Goal: Information Seeking & Learning: Compare options

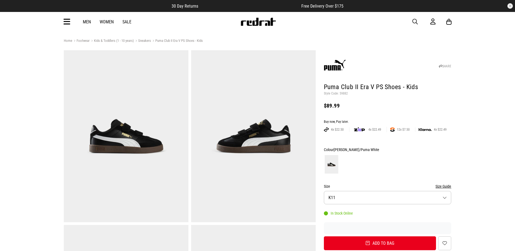
click at [67, 23] on icon at bounding box center [66, 21] width 7 height 9
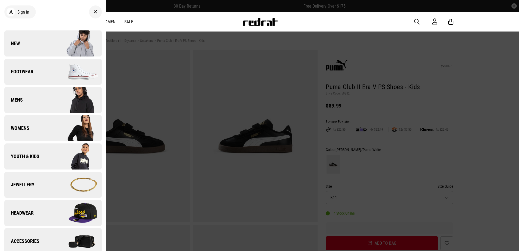
click at [36, 186] on link "Jewellery" at bounding box center [52, 184] width 97 height 26
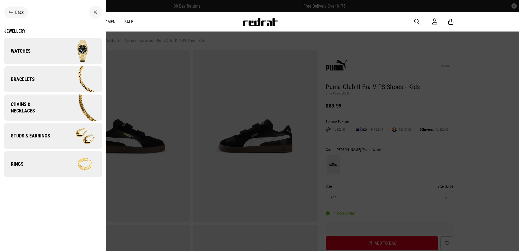
click at [52, 77] on link "Bracelets" at bounding box center [52, 79] width 97 height 26
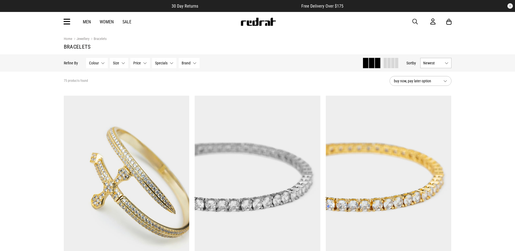
click at [167, 62] on span "Specials" at bounding box center [161, 63] width 12 height 4
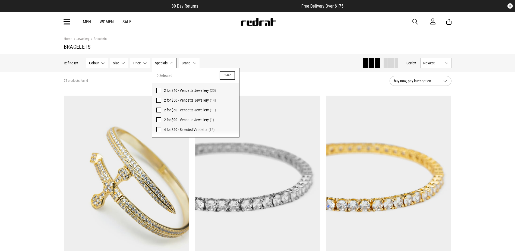
click at [159, 129] on span at bounding box center [158, 129] width 5 height 5
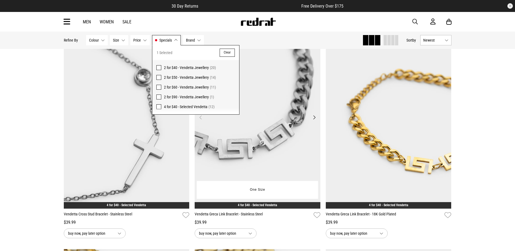
scroll to position [81, 0]
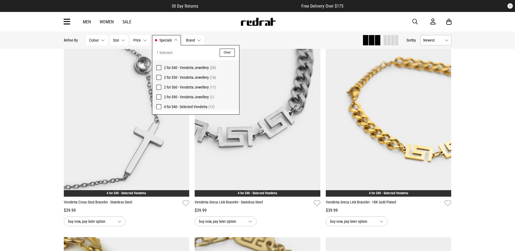
drag, startPoint x: 30, startPoint y: 114, endPoint x: 33, endPoint y: 113, distance: 3.0
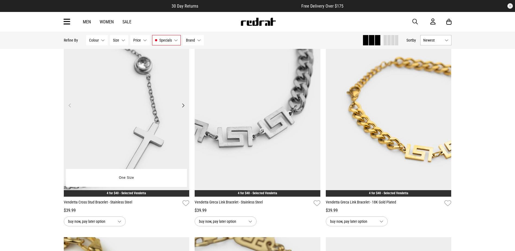
click at [172, 98] on img at bounding box center [127, 109] width 126 height 176
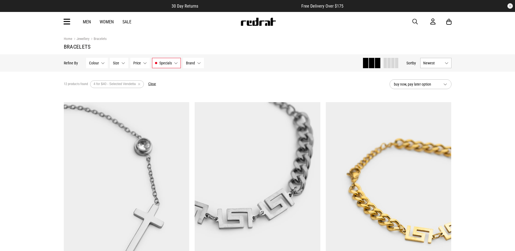
click at [258, 119] on img at bounding box center [257, 190] width 126 height 176
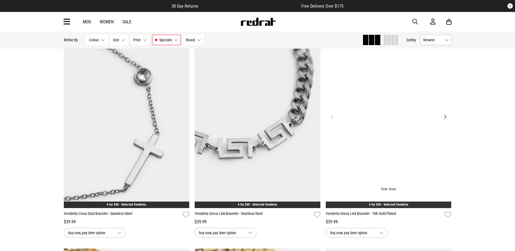
click at [346, 118] on img at bounding box center [389, 120] width 126 height 176
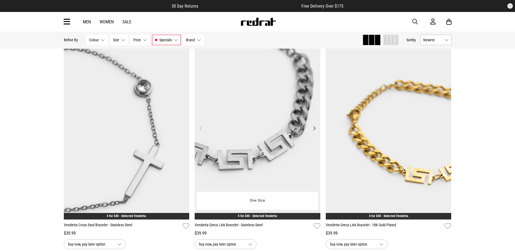
click at [276, 108] on img at bounding box center [257, 131] width 126 height 176
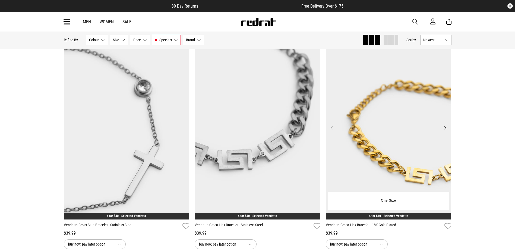
click at [358, 99] on img at bounding box center [389, 131] width 126 height 176
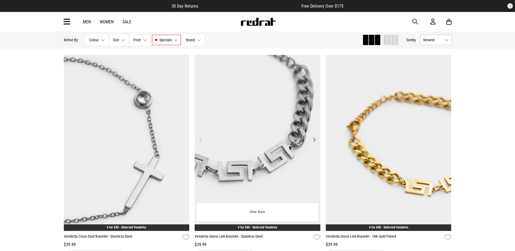
click at [236, 91] on img at bounding box center [257, 143] width 126 height 176
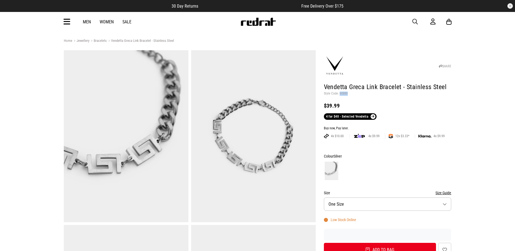
drag, startPoint x: 346, startPoint y: 94, endPoint x: 339, endPoint y: 95, distance: 7.1
click at [339, 95] on p "Style Code: 60880" at bounding box center [387, 93] width 127 height 4
copy p "60880"
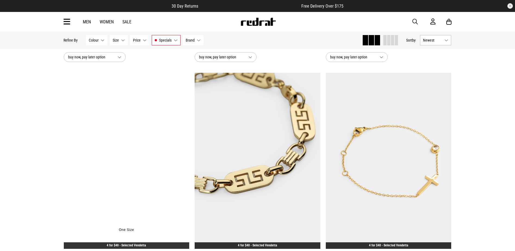
scroll to position [253, 0]
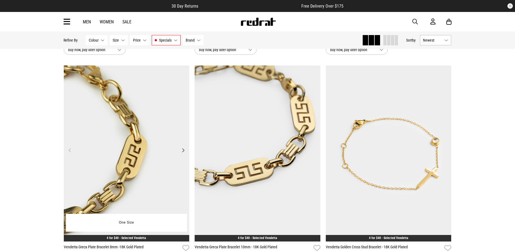
click at [169, 117] on img at bounding box center [127, 153] width 126 height 176
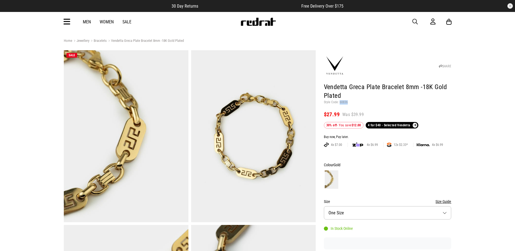
drag, startPoint x: 347, startPoint y: 102, endPoint x: 339, endPoint y: 101, distance: 8.2
click at [339, 101] on p "Style Code: 60836" at bounding box center [387, 102] width 127 height 4
copy p "60836"
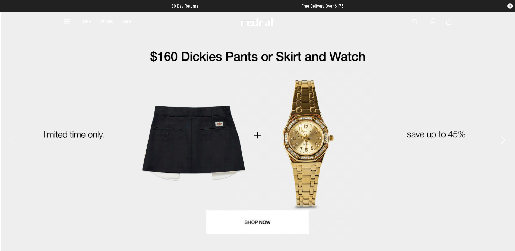
drag, startPoint x: 412, startPoint y: 19, endPoint x: 410, endPoint y: 21, distance: 3.5
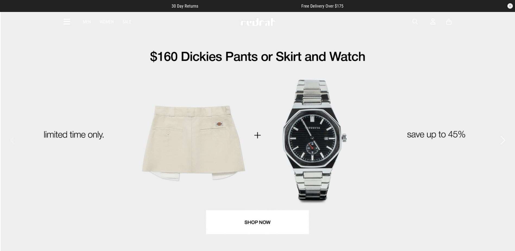
click at [412, 19] on span "button" at bounding box center [414, 21] width 5 height 7
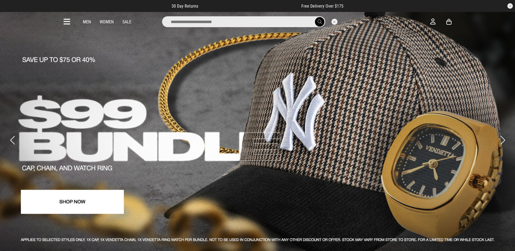
click at [296, 21] on input "search" at bounding box center [243, 21] width 163 height 11
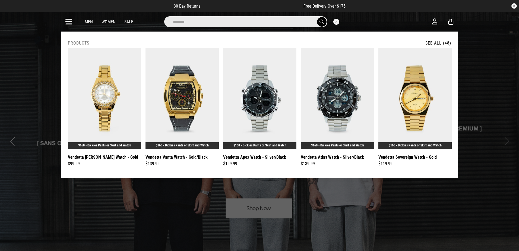
type input "*******"
click at [321, 24] on span "submit" at bounding box center [321, 21] width 4 height 5
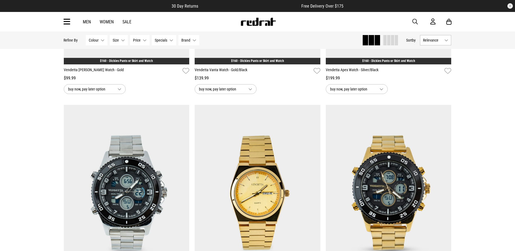
scroll to position [271, 0]
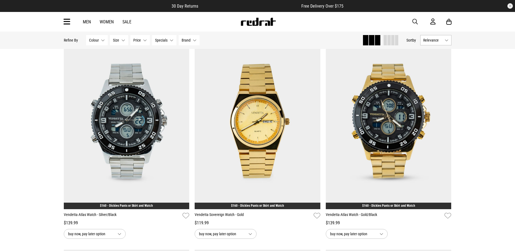
click at [142, 41] on button "Price None selected" at bounding box center [140, 40] width 20 height 10
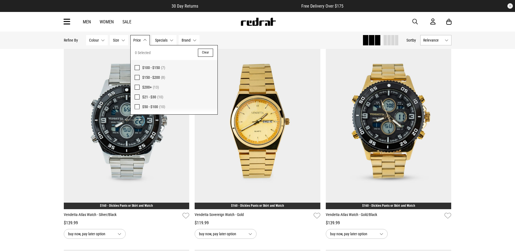
click at [136, 67] on span at bounding box center [137, 67] width 5 height 5
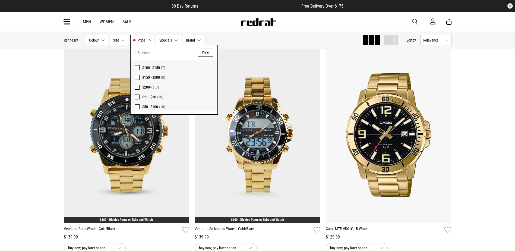
scroll to position [271, 0]
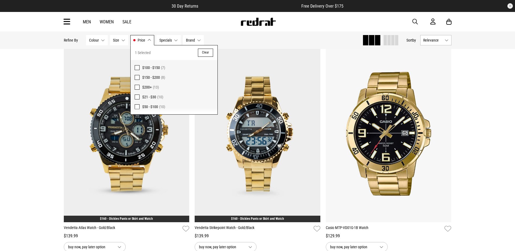
click at [465, 78] on div "**********" at bounding box center [257, 137] width 515 height 755
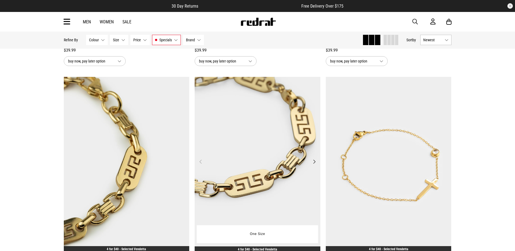
click at [228, 99] on img at bounding box center [257, 165] width 126 height 176
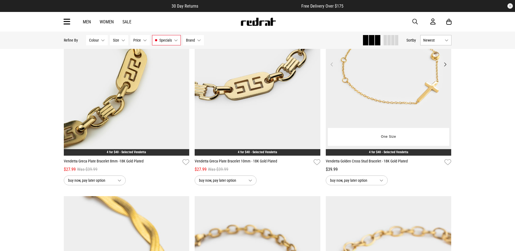
click at [384, 114] on img at bounding box center [389, 68] width 126 height 176
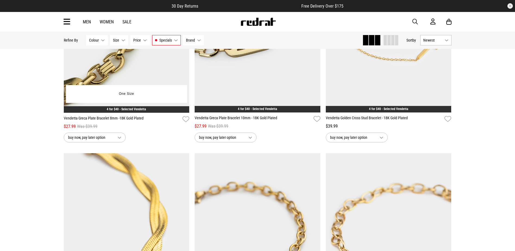
scroll to position [463, 0]
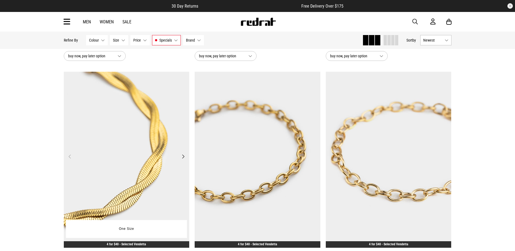
click at [178, 132] on img at bounding box center [127, 160] width 126 height 176
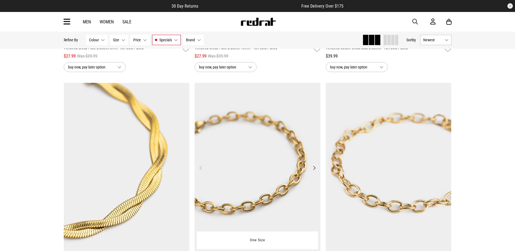
click at [257, 164] on img at bounding box center [257, 171] width 126 height 176
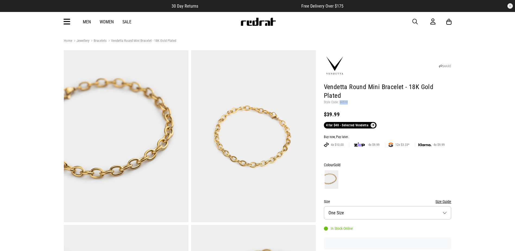
drag, startPoint x: 347, startPoint y: 94, endPoint x: 339, endPoint y: 95, distance: 7.3
click at [339, 100] on p "Style Code: 60518" at bounding box center [387, 102] width 127 height 4
copy p "60518"
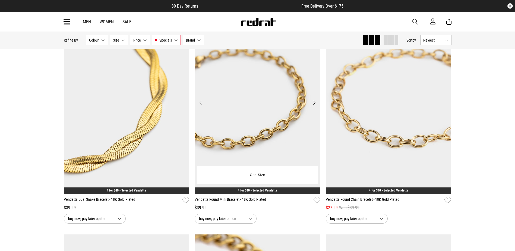
scroll to position [521, 0]
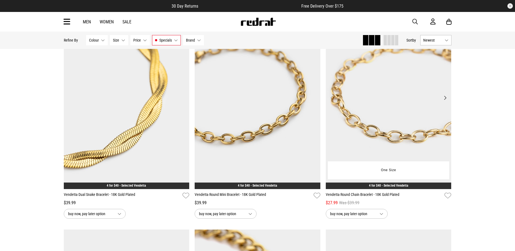
click at [362, 96] on img at bounding box center [389, 101] width 126 height 176
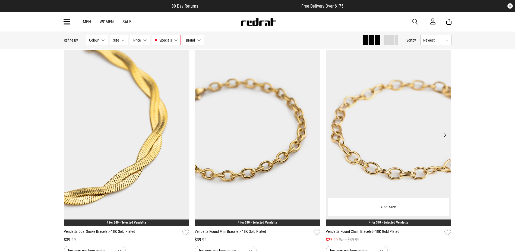
scroll to position [438, 0]
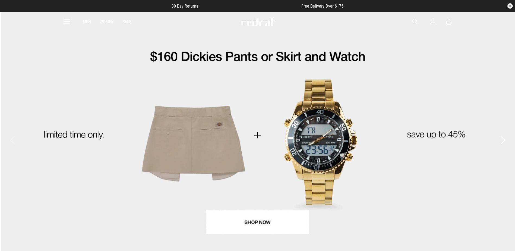
click at [66, 21] on icon at bounding box center [66, 21] width 7 height 9
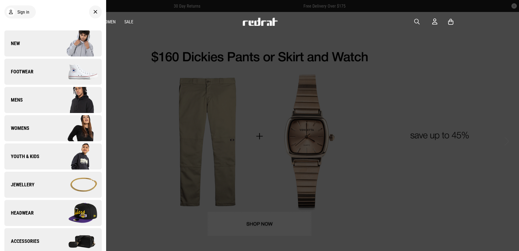
click at [41, 179] on link "Jewellery" at bounding box center [52, 184] width 97 height 26
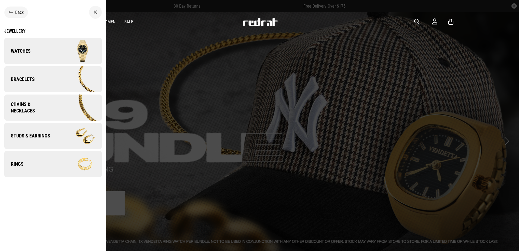
click at [91, 107] on img at bounding box center [77, 107] width 47 height 26
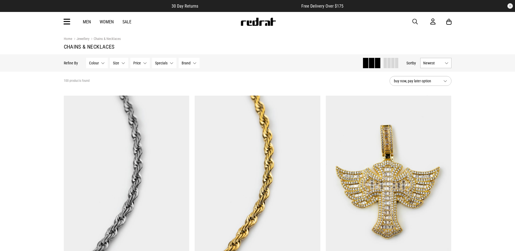
click at [171, 62] on button "Specials None selected" at bounding box center [164, 63] width 24 height 10
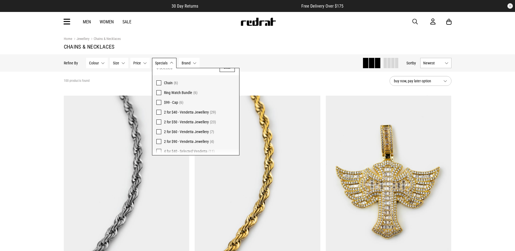
scroll to position [11, 0]
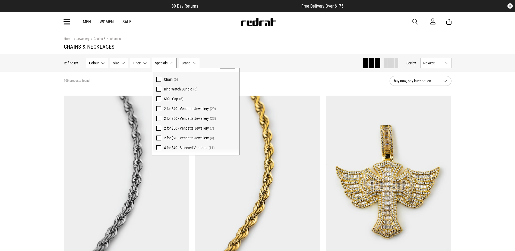
click at [158, 147] on span at bounding box center [158, 147] width 5 height 5
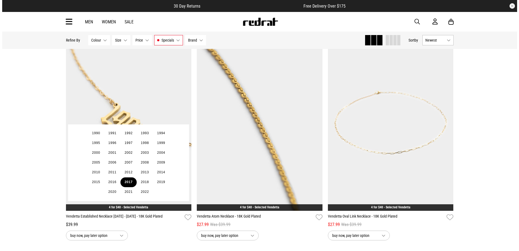
scroll to position [298, 0]
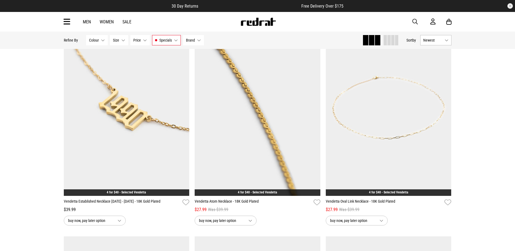
click at [66, 21] on icon at bounding box center [66, 21] width 7 height 9
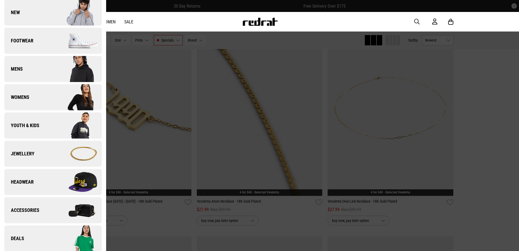
scroll to position [109, 0]
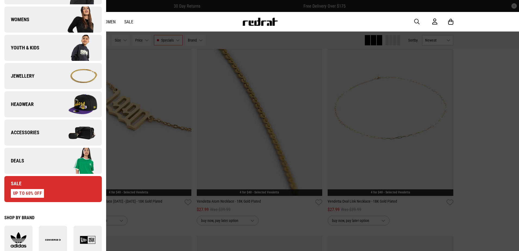
click at [33, 159] on link "Deals" at bounding box center [52, 161] width 97 height 26
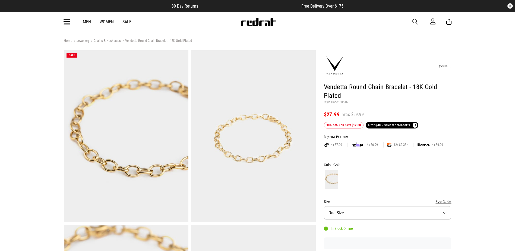
click at [346, 102] on p "Style Code: 60516" at bounding box center [387, 102] width 127 height 4
drag, startPoint x: 345, startPoint y: 102, endPoint x: 340, endPoint y: 102, distance: 5.4
click at [340, 102] on p "Style Code: 60516" at bounding box center [387, 102] width 127 height 4
drag, startPoint x: 340, startPoint y: 102, endPoint x: 348, endPoint y: 101, distance: 8.7
click at [348, 101] on p "Style Code: 60516" at bounding box center [387, 102] width 127 height 4
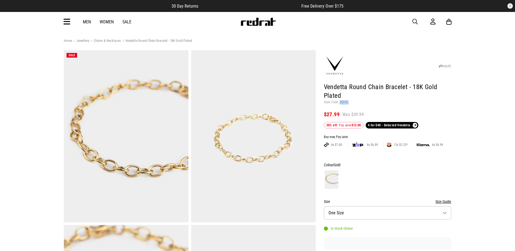
drag, startPoint x: 348, startPoint y: 101, endPoint x: 341, endPoint y: 101, distance: 7.6
click at [341, 101] on p "Style Code: 60516" at bounding box center [387, 102] width 127 height 4
copy header "60516"
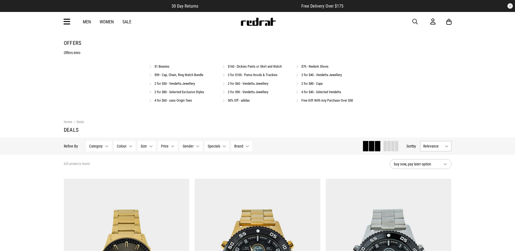
click at [302, 93] on link "4 for $40 - Selected Vendetta" at bounding box center [321, 92] width 40 height 4
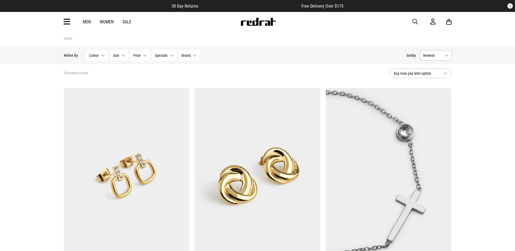
click at [166, 58] on span "Specials" at bounding box center [161, 55] width 12 height 4
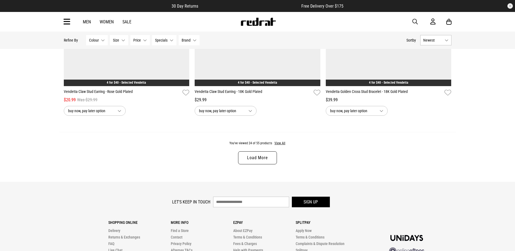
scroll to position [1736, 0]
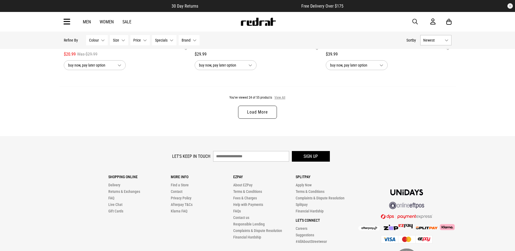
click at [280, 100] on button "View All" at bounding box center [279, 97] width 11 height 5
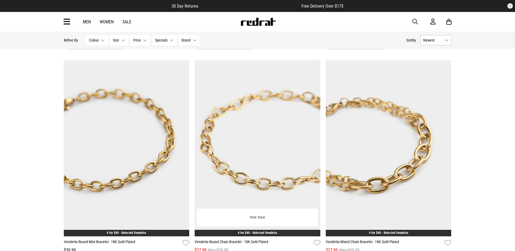
scroll to position [3282, 0]
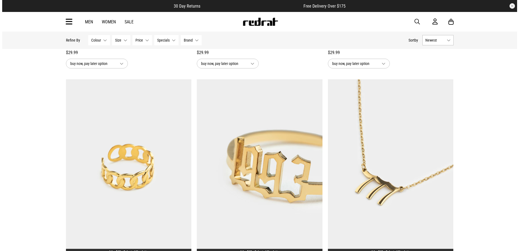
scroll to position [1899, 0]
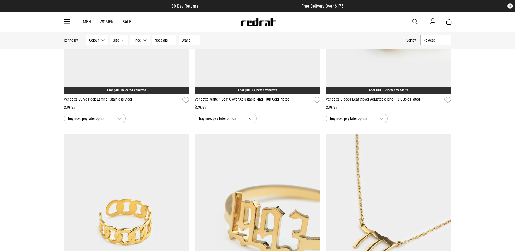
click at [68, 22] on icon at bounding box center [66, 21] width 7 height 9
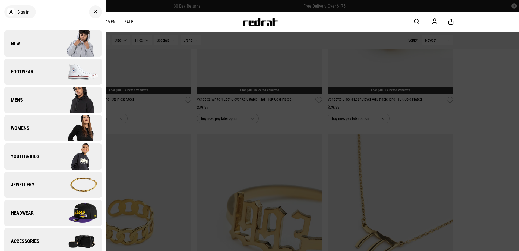
click at [42, 184] on link "Jewellery" at bounding box center [52, 184] width 97 height 26
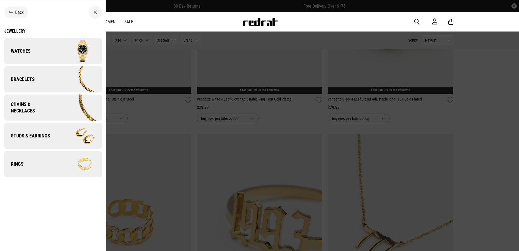
click at [37, 82] on link "Bracelets" at bounding box center [52, 79] width 97 height 26
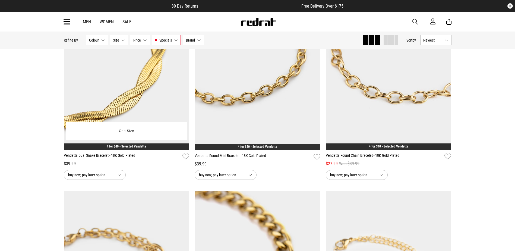
scroll to position [515, 0]
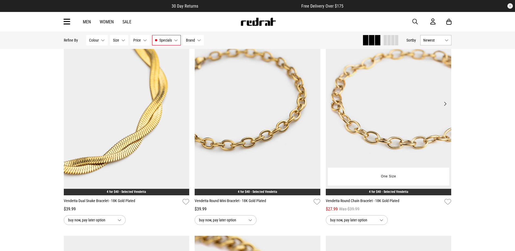
click at [355, 94] on img at bounding box center [389, 107] width 126 height 176
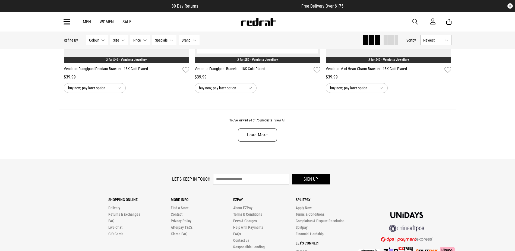
scroll to position [1736, 0]
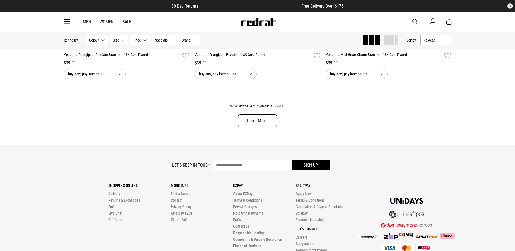
click at [280, 108] on button "View All" at bounding box center [279, 106] width 11 height 5
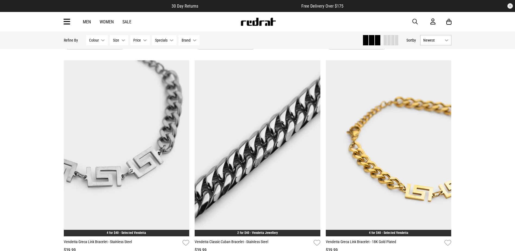
scroll to position [3065, 0]
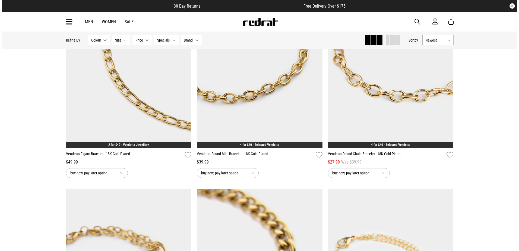
scroll to position [4232, 0]
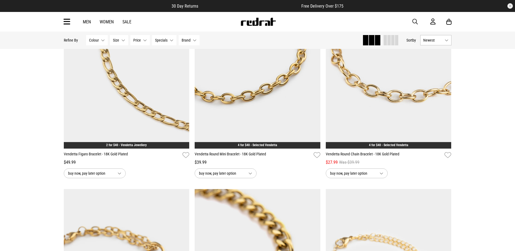
click at [413, 20] on span "button" at bounding box center [414, 21] width 5 height 7
click at [242, 21] on input "search" at bounding box center [243, 21] width 163 height 11
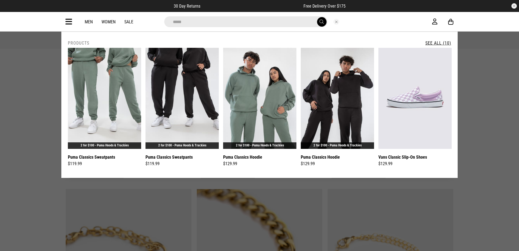
type input "*****"
click at [317, 17] on button "submit" at bounding box center [321, 21] width 9 height 9
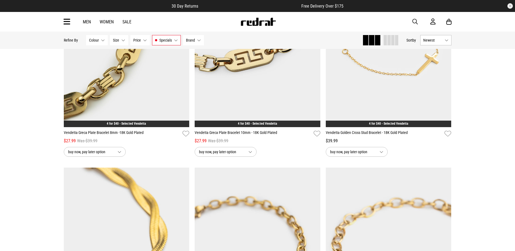
scroll to position [353, 0]
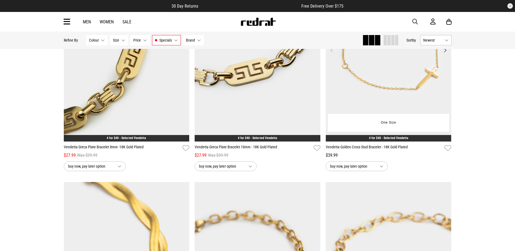
click at [371, 63] on img at bounding box center [389, 54] width 126 height 176
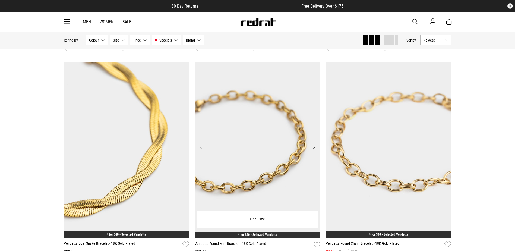
scroll to position [504, 0]
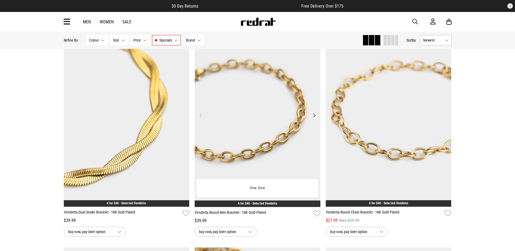
click at [266, 100] on img at bounding box center [257, 119] width 126 height 176
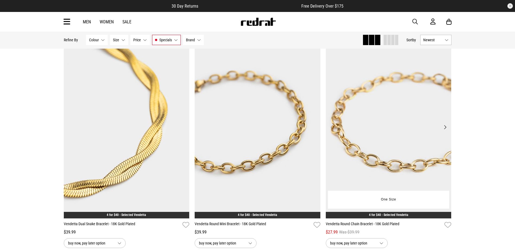
click at [373, 117] on img at bounding box center [389, 130] width 126 height 176
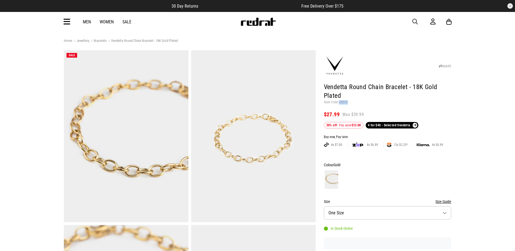
drag, startPoint x: 346, startPoint y: 103, endPoint x: 338, endPoint y: 103, distance: 7.9
click at [338, 103] on p "Style Code: 60516" at bounding box center [387, 102] width 127 height 4
drag, startPoint x: 338, startPoint y: 103, endPoint x: 342, endPoint y: 103, distance: 3.5
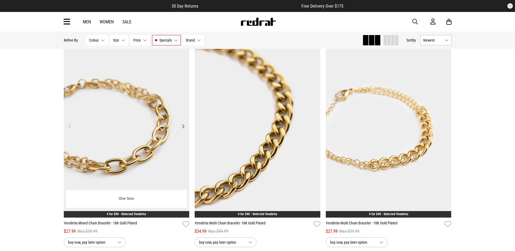
click at [176, 117] on img at bounding box center [127, 130] width 126 height 176
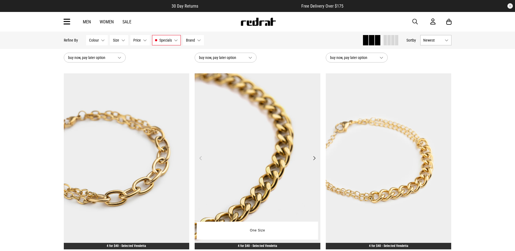
scroll to position [682, 0]
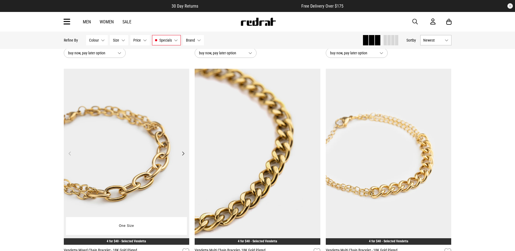
click at [174, 123] on img at bounding box center [127, 157] width 126 height 176
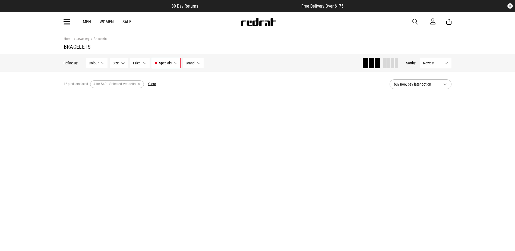
scroll to position [682, 0]
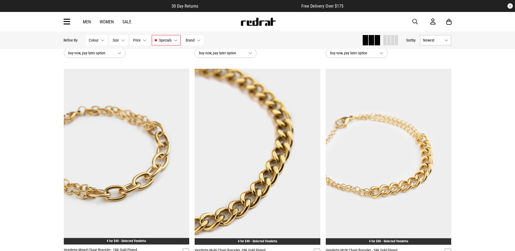
click at [360, 132] on img at bounding box center [389, 157] width 126 height 176
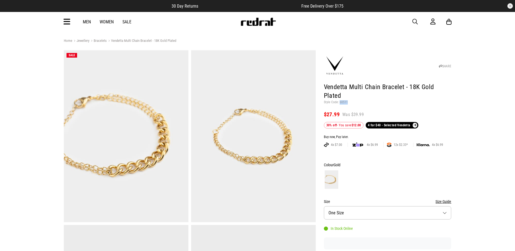
drag, startPoint x: 347, startPoint y: 92, endPoint x: 339, endPoint y: 94, distance: 9.2
click at [339, 100] on p "Style Code: 60511" at bounding box center [387, 102] width 127 height 4
copy p "60511"
click at [68, 21] on icon at bounding box center [66, 21] width 7 height 9
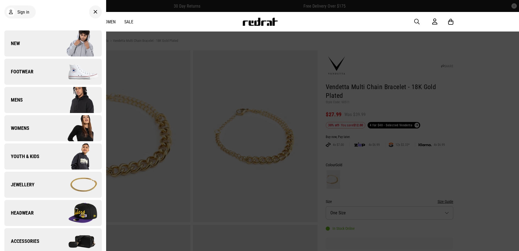
click at [60, 186] on img at bounding box center [77, 184] width 49 height 27
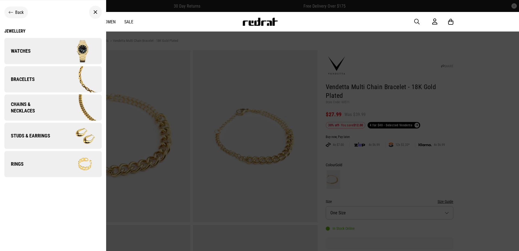
click at [54, 83] on img at bounding box center [77, 79] width 49 height 27
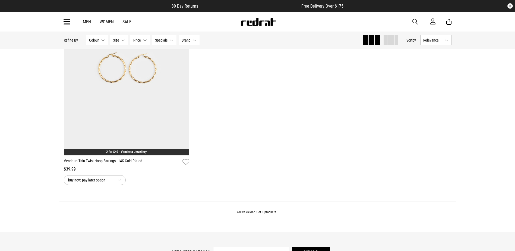
click at [414, 21] on span "button" at bounding box center [414, 21] width 5 height 7
click at [297, 22] on input "search" at bounding box center [243, 21] width 163 height 11
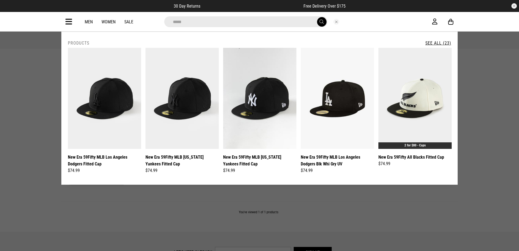
type input "*****"
click at [317, 17] on button "submit" at bounding box center [321, 21] width 9 height 9
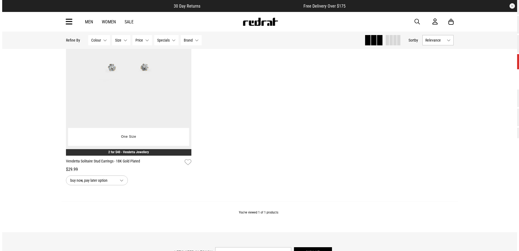
scroll to position [72, 0]
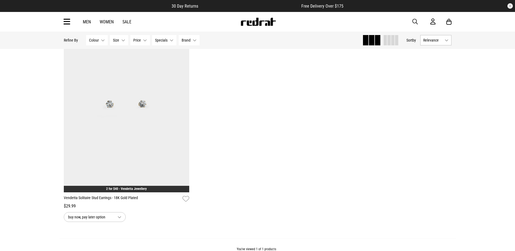
click at [416, 21] on span "button" at bounding box center [414, 21] width 5 height 7
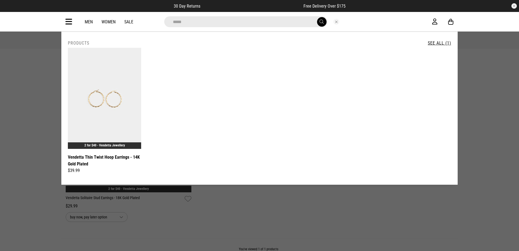
type input "*****"
click at [317, 17] on button "submit" at bounding box center [321, 21] width 9 height 9
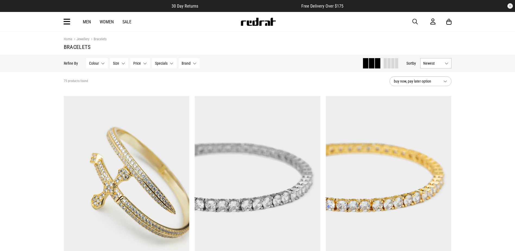
click at [164, 66] on button "Specials None selected" at bounding box center [164, 63] width 24 height 10
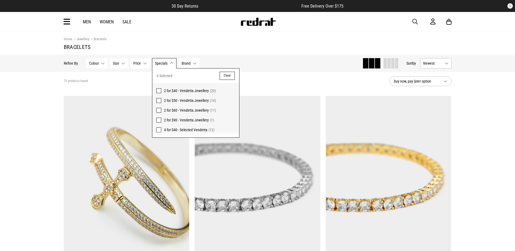
click at [158, 90] on span at bounding box center [158, 90] width 5 height 5
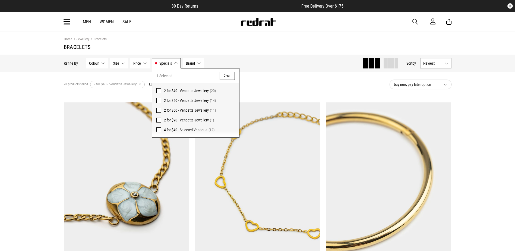
click at [262, 87] on div "20 products found Active Filters 2 for $40 - Vendetta Jewellery Clear" at bounding box center [224, 84] width 321 height 16
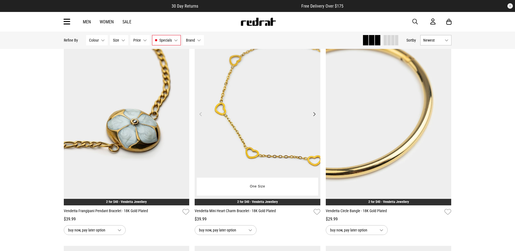
scroll to position [81, 0]
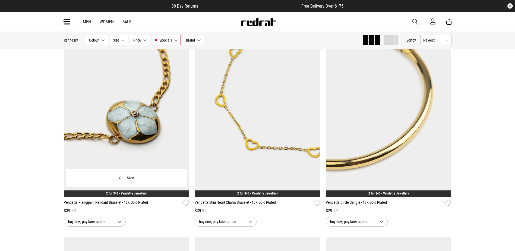
click at [174, 138] on img at bounding box center [127, 109] width 126 height 176
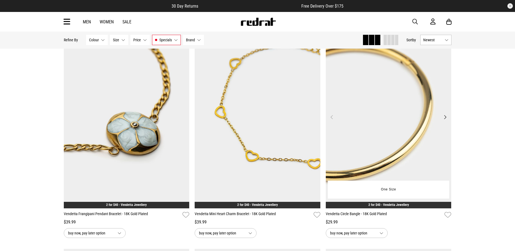
click at [375, 101] on img at bounding box center [389, 120] width 126 height 176
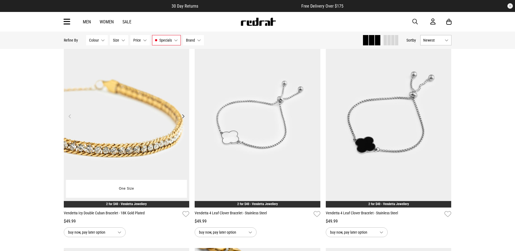
click at [146, 117] on img at bounding box center [127, 119] width 126 height 176
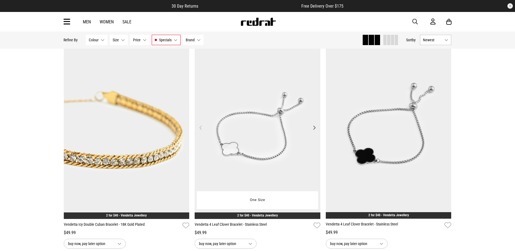
scroll to position [275, 0]
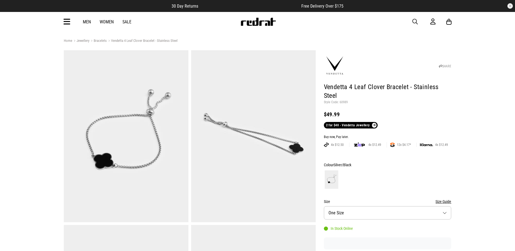
click at [357, 90] on header "SHARE Vendetta 4 Leaf Clover Bracelet - Stainless Steel Style Code: 60989 $49.9…" at bounding box center [387, 90] width 127 height 77
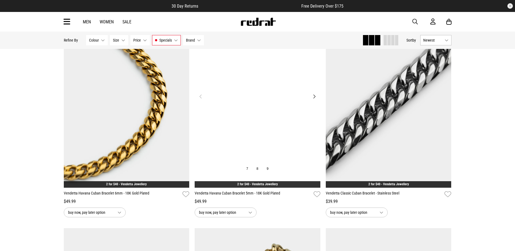
scroll to position [524, 0]
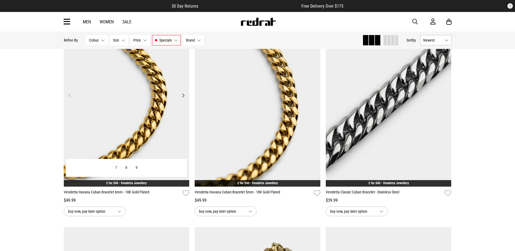
click at [165, 125] on img at bounding box center [127, 99] width 126 height 176
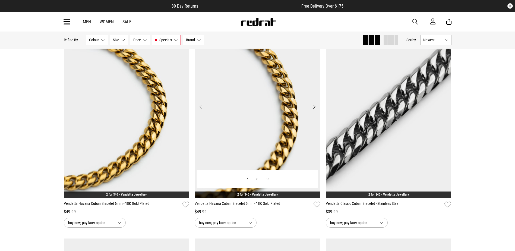
click at [267, 116] on img at bounding box center [257, 110] width 126 height 176
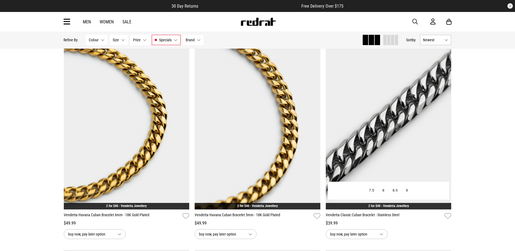
click at [356, 106] on img at bounding box center [389, 121] width 126 height 176
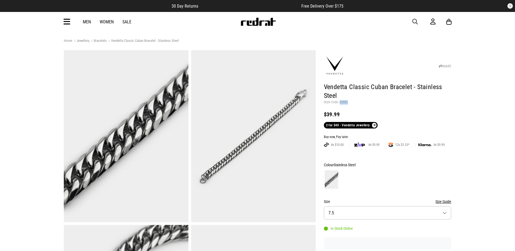
drag, startPoint x: 346, startPoint y: 103, endPoint x: 339, endPoint y: 103, distance: 7.1
click at [339, 103] on p "Style Code: 60883" at bounding box center [387, 102] width 127 height 4
copy p "60883"
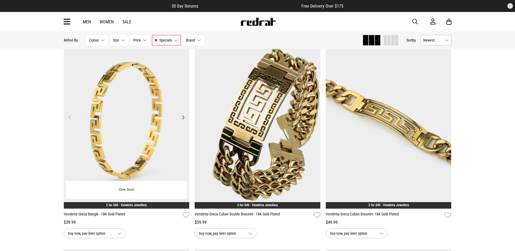
click at [167, 135] on img at bounding box center [127, 121] width 126 height 176
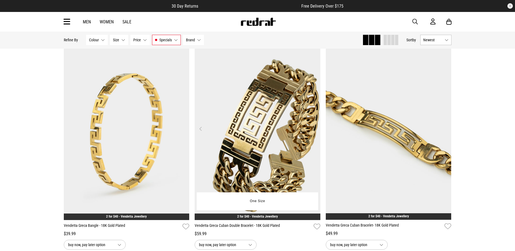
click at [275, 111] on img at bounding box center [257, 132] width 126 height 176
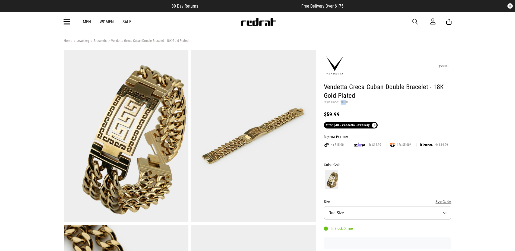
drag, startPoint x: 346, startPoint y: 102, endPoint x: 340, endPoint y: 103, distance: 5.2
click at [340, 103] on p "Style Code: 60838" at bounding box center [387, 102] width 127 height 4
drag, startPoint x: 342, startPoint y: 103, endPoint x: 347, endPoint y: 103, distance: 4.6
click at [347, 103] on p "Style Code: 60838" at bounding box center [387, 102] width 127 height 4
drag, startPoint x: 346, startPoint y: 102, endPoint x: 339, endPoint y: 102, distance: 7.6
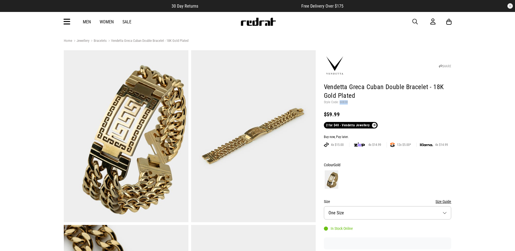
click at [339, 102] on p "Style Code: 60838" at bounding box center [387, 102] width 127 height 4
copy p "60838"
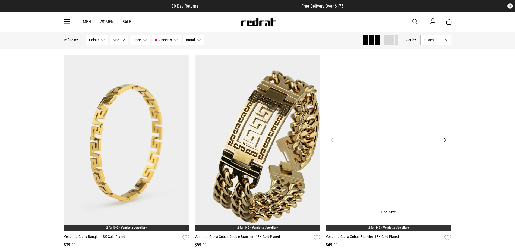
click at [355, 132] on img at bounding box center [389, 143] width 126 height 176
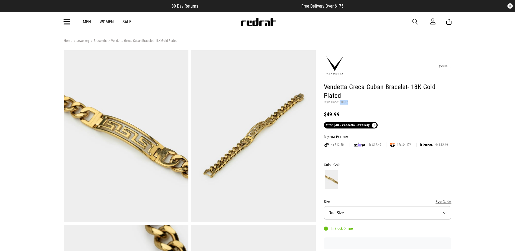
drag, startPoint x: 346, startPoint y: 101, endPoint x: 339, endPoint y: 102, distance: 6.8
click at [339, 102] on p "Style Code: 60837" at bounding box center [387, 102] width 127 height 4
copy p "60837"
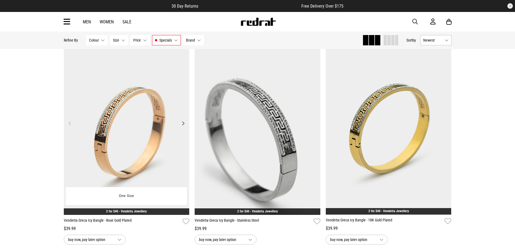
click at [167, 118] on img at bounding box center [127, 127] width 126 height 176
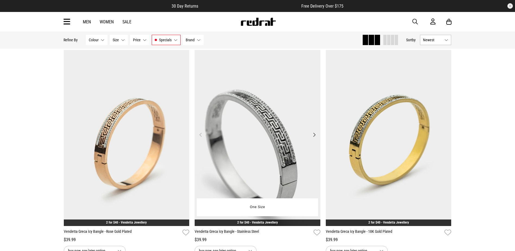
click at [256, 118] on img at bounding box center [257, 138] width 126 height 176
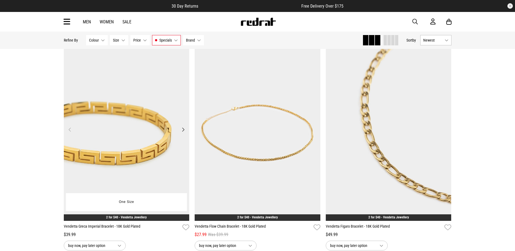
click at [157, 79] on img at bounding box center [127, 133] width 126 height 176
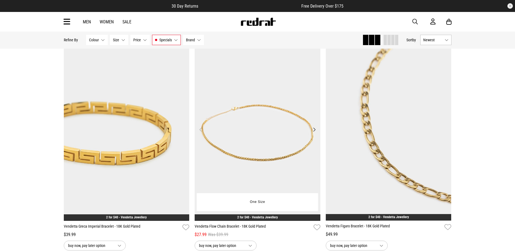
click at [253, 122] on img at bounding box center [257, 133] width 126 height 176
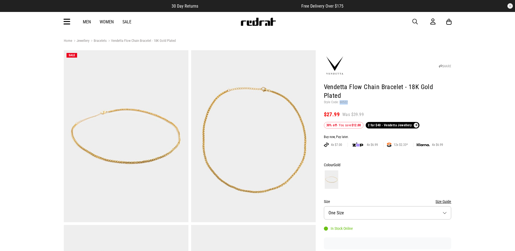
drag, startPoint x: 346, startPoint y: 94, endPoint x: 339, endPoint y: 93, distance: 7.4
click at [339, 100] on p "Style Code: 60522" at bounding box center [387, 102] width 127 height 4
copy p "60522"
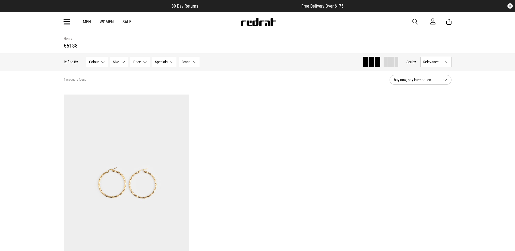
click at [414, 24] on span "button" at bounding box center [414, 21] width 5 height 7
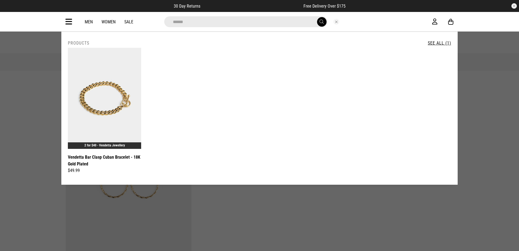
drag, startPoint x: 189, startPoint y: 21, endPoint x: 153, endPoint y: 20, distance: 36.1
click at [151, 20] on div "******" at bounding box center [254, 21] width 355 height 11
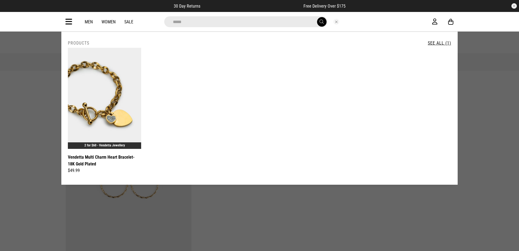
drag, startPoint x: 190, startPoint y: 21, endPoint x: 160, endPoint y: 21, distance: 29.6
click at [161, 20] on div "*****" at bounding box center [255, 21] width 190 height 11
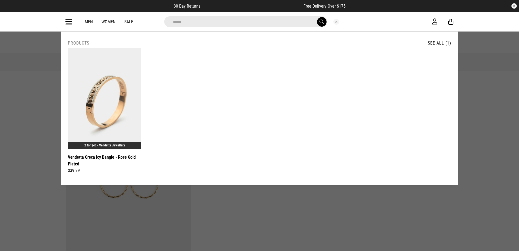
drag, startPoint x: 196, startPoint y: 21, endPoint x: 144, endPoint y: 20, distance: 51.8
click at [145, 20] on div "*****" at bounding box center [254, 21] width 355 height 11
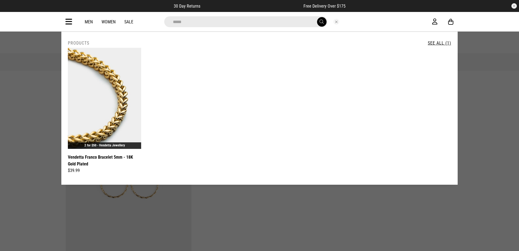
drag, startPoint x: 191, startPoint y: 23, endPoint x: 163, endPoint y: 23, distance: 27.9
click at [164, 21] on input "*****" at bounding box center [245, 21] width 163 height 11
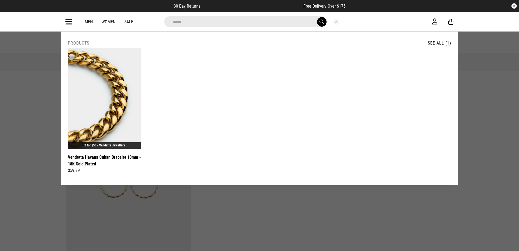
drag, startPoint x: 192, startPoint y: 25, endPoint x: 152, endPoint y: 21, distance: 40.4
click at [153, 20] on div "*****" at bounding box center [254, 21] width 355 height 11
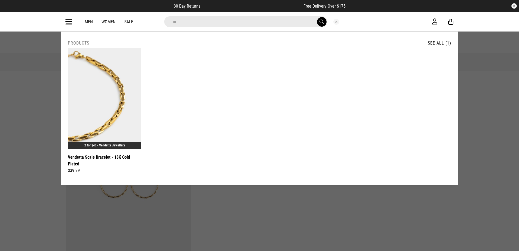
type input "*"
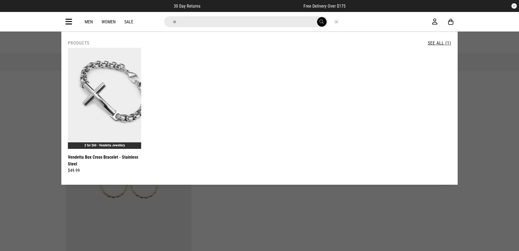
type input "*"
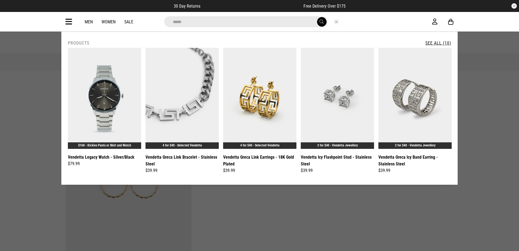
click at [190, 25] on input "*****" at bounding box center [245, 21] width 163 height 11
drag, startPoint x: 166, startPoint y: 22, endPoint x: 146, endPoint y: 23, distance: 19.5
click at [146, 23] on div "*****" at bounding box center [254, 21] width 355 height 11
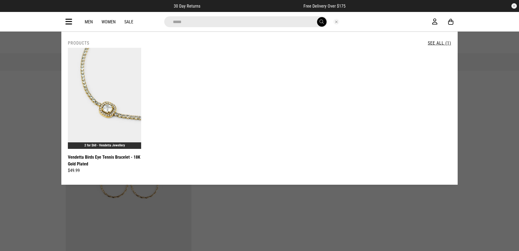
drag, startPoint x: 175, startPoint y: 21, endPoint x: 158, endPoint y: 22, distance: 17.1
click at [158, 22] on div "*****" at bounding box center [254, 21] width 355 height 11
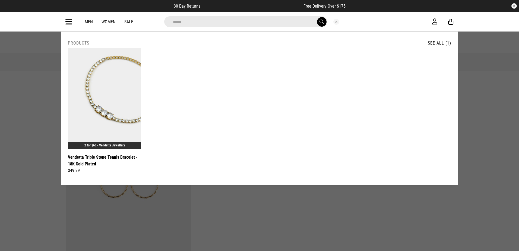
drag, startPoint x: 197, startPoint y: 25, endPoint x: 161, endPoint y: 23, distance: 36.1
click at [161, 23] on div "*****" at bounding box center [255, 21] width 190 height 11
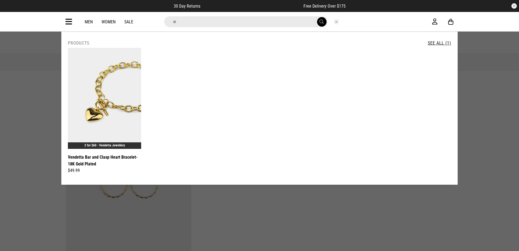
type input "*"
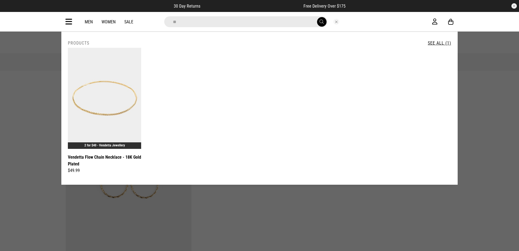
type input "*"
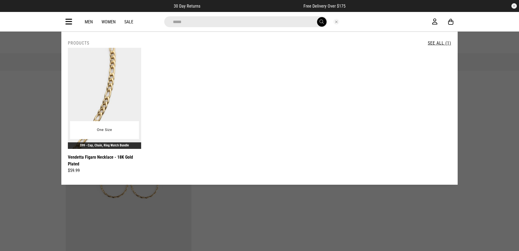
type input "*****"
click at [129, 105] on img at bounding box center [104, 98] width 73 height 101
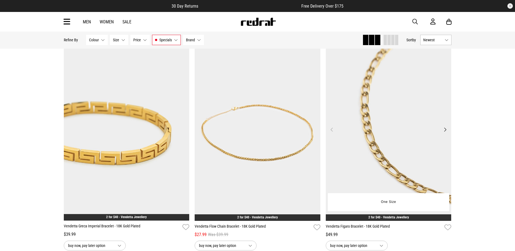
click at [347, 131] on img at bounding box center [389, 133] width 126 height 176
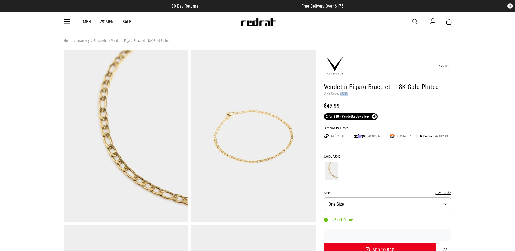
drag, startPoint x: 346, startPoint y: 93, endPoint x: 339, endPoint y: 93, distance: 7.3
click at [339, 93] on p "Style Code: 60519" at bounding box center [387, 93] width 127 height 4
copy p "60519"
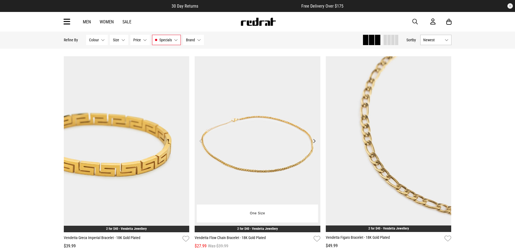
click at [256, 129] on img at bounding box center [257, 144] width 126 height 176
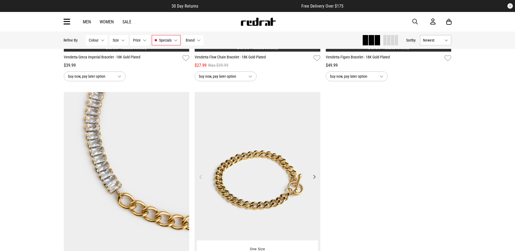
scroll to position [1316, 0]
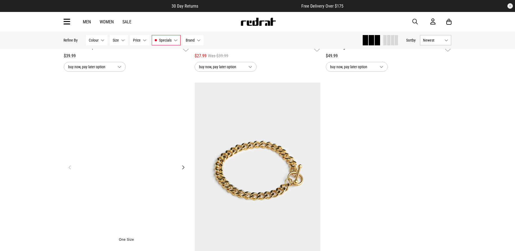
click at [168, 149] on img at bounding box center [127, 170] width 126 height 176
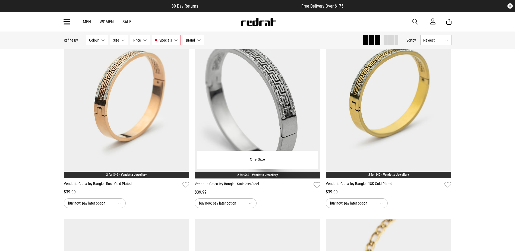
scroll to position [1007, 0]
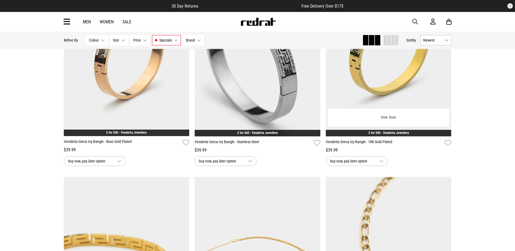
click at [343, 111] on div "One Size" at bounding box center [388, 118] width 121 height 18
click at [342, 106] on img at bounding box center [389, 48] width 126 height 176
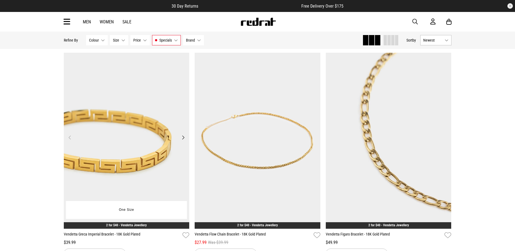
scroll to position [1085, 0]
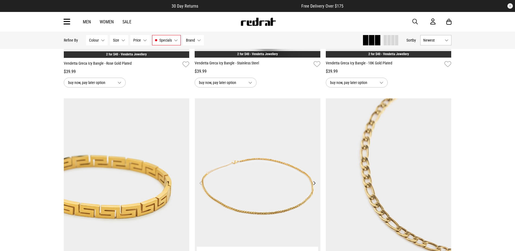
click at [235, 152] on img at bounding box center [258, 186] width 126 height 176
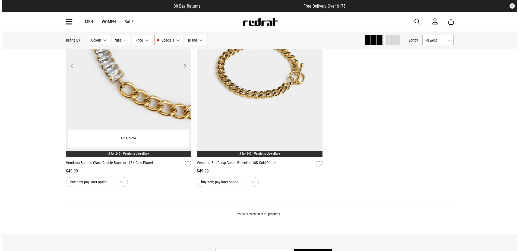
scroll to position [1411, 0]
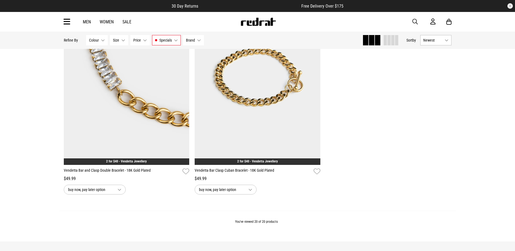
click at [65, 22] on icon at bounding box center [66, 21] width 7 height 9
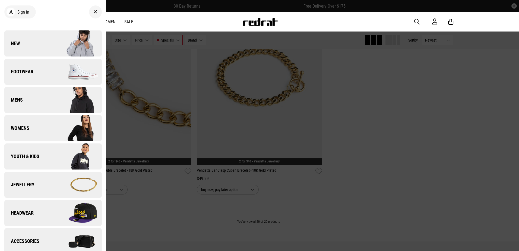
click at [49, 191] on link "Jewellery" at bounding box center [52, 184] width 97 height 26
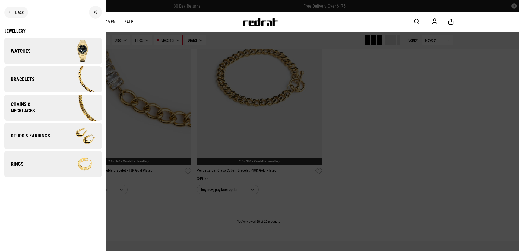
click at [48, 103] on span "Chains & Necklaces" at bounding box center [29, 107] width 50 height 13
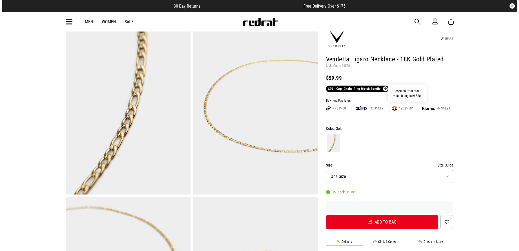
scroll to position [27, 0]
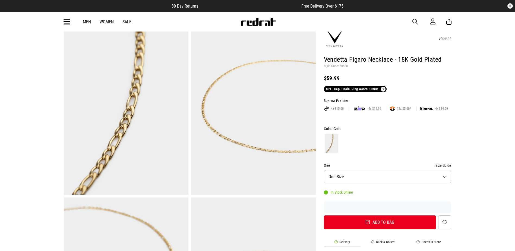
click at [415, 20] on span "button" at bounding box center [414, 21] width 5 height 7
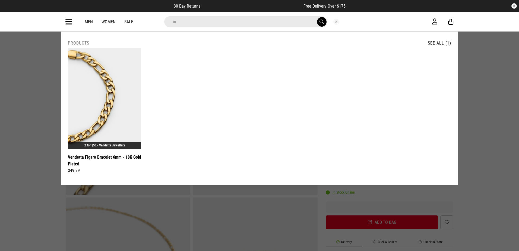
type input "*"
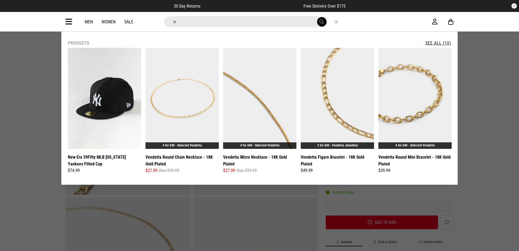
type input "*"
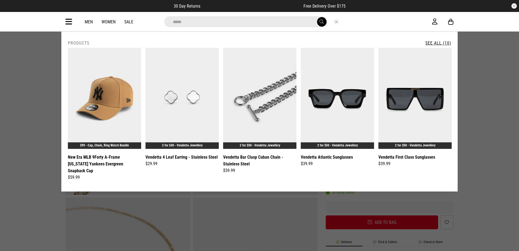
drag, startPoint x: 196, startPoint y: 22, endPoint x: 152, endPoint y: 23, distance: 44.0
click at [152, 23] on div "*****" at bounding box center [254, 21] width 355 height 11
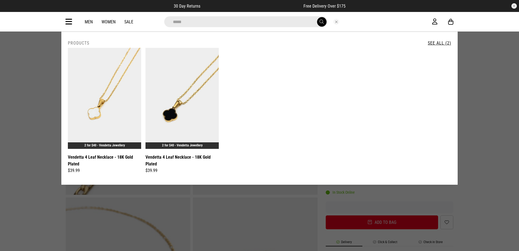
drag, startPoint x: 194, startPoint y: 21, endPoint x: 162, endPoint y: 22, distance: 31.5
click at [163, 21] on div "*****" at bounding box center [255, 21] width 190 height 11
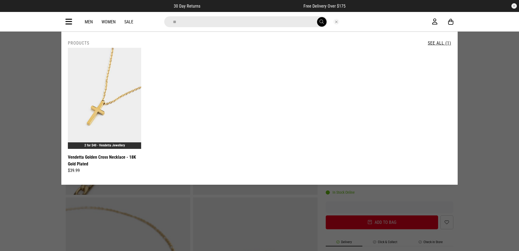
type input "*"
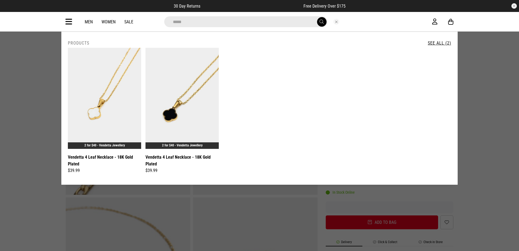
drag, startPoint x: 196, startPoint y: 25, endPoint x: 154, endPoint y: 19, distance: 42.9
click at [152, 20] on div "*****" at bounding box center [254, 21] width 355 height 11
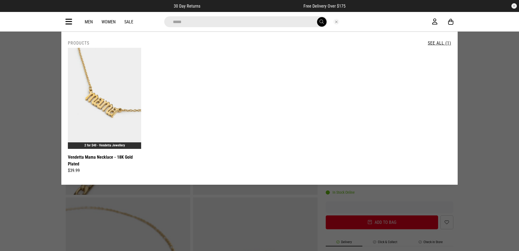
drag, startPoint x: 196, startPoint y: 23, endPoint x: 153, endPoint y: 19, distance: 43.3
click at [153, 19] on div "*****" at bounding box center [254, 21] width 355 height 11
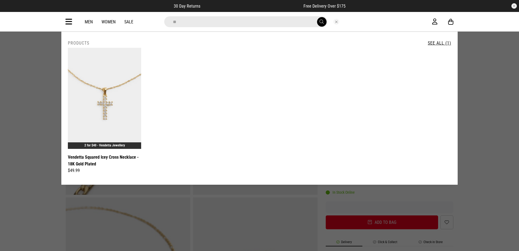
type input "*"
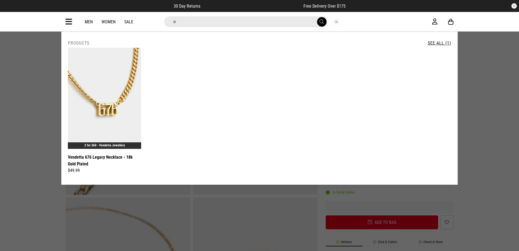
type input "*"
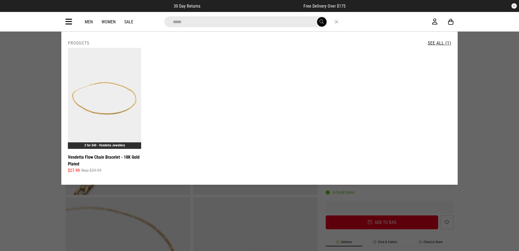
click at [234, 20] on input "*****" at bounding box center [245, 21] width 163 height 11
drag, startPoint x: 187, startPoint y: 22, endPoint x: 167, endPoint y: 25, distance: 20.5
click at [150, 22] on div "*****" at bounding box center [254, 21] width 355 height 11
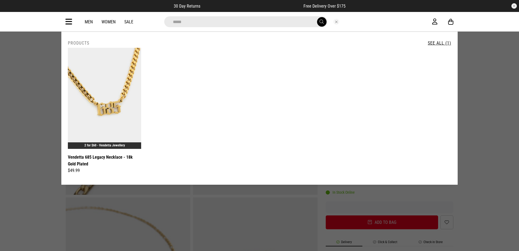
drag, startPoint x: 188, startPoint y: 23, endPoint x: 154, endPoint y: 21, distance: 34.5
click at [154, 21] on div "*****" at bounding box center [254, 21] width 355 height 11
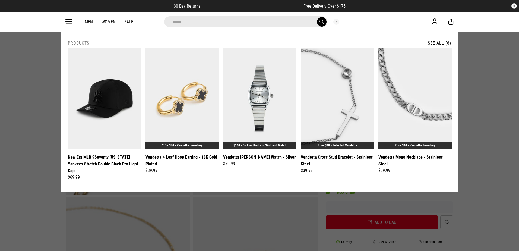
type input "*****"
click at [321, 23] on span "submit" at bounding box center [321, 21] width 4 height 5
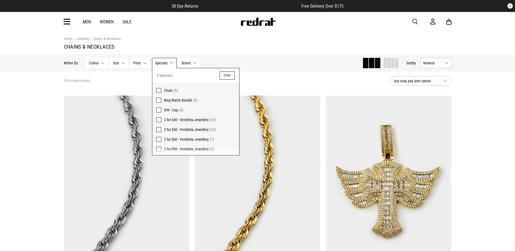
click at [158, 118] on span at bounding box center [158, 119] width 5 height 5
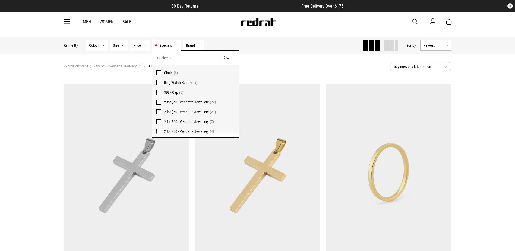
scroll to position [27, 0]
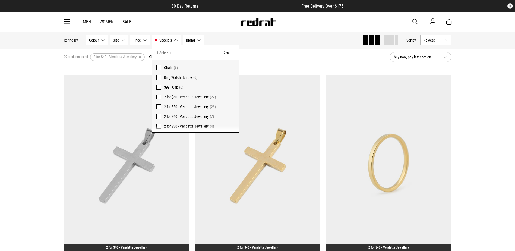
click at [284, 62] on div "29 products found Active Filters 2 for $40 - Vendetta Jewellery Clear" at bounding box center [224, 57] width 321 height 16
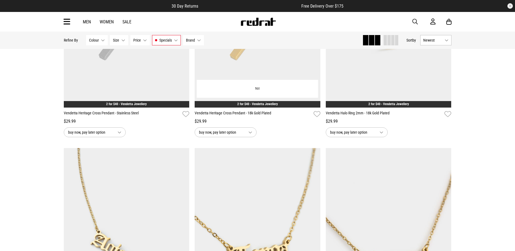
scroll to position [136, 0]
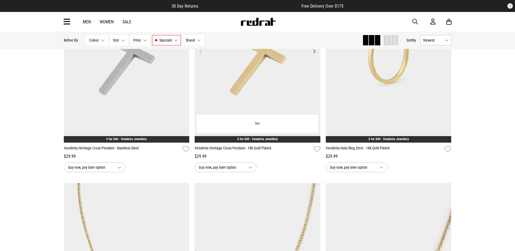
click at [270, 96] on img at bounding box center [257, 55] width 126 height 176
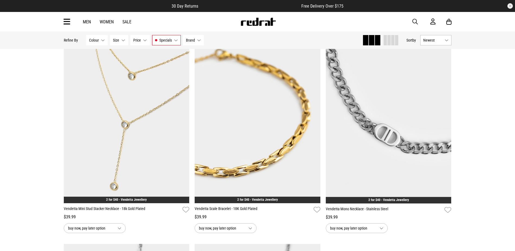
scroll to position [786, 0]
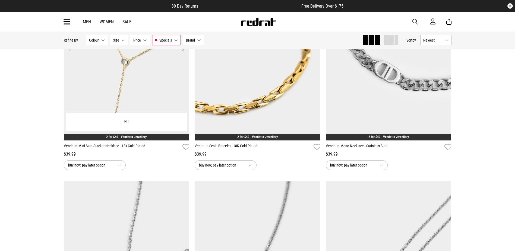
click at [151, 64] on img at bounding box center [127, 52] width 126 height 176
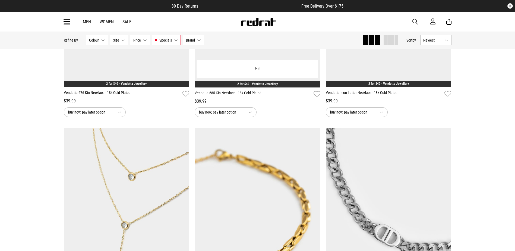
scroll to position [624, 0]
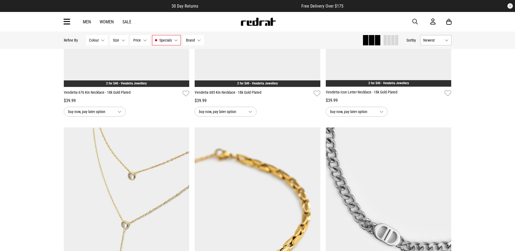
click at [170, 43] on button "Specials 2 for $40 - Vendetta Jewellery" at bounding box center [166, 40] width 29 height 10
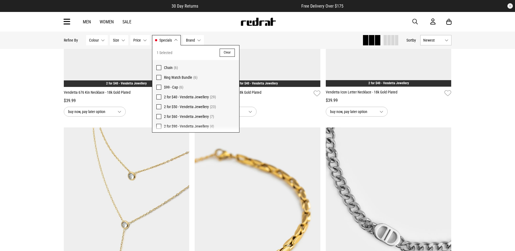
click at [158, 95] on span at bounding box center [158, 96] width 5 height 5
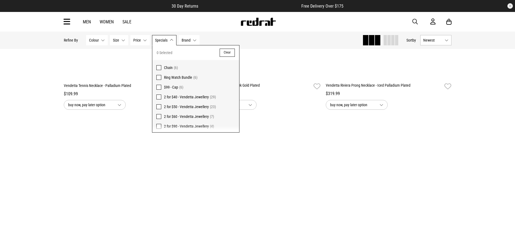
scroll to position [617, 0]
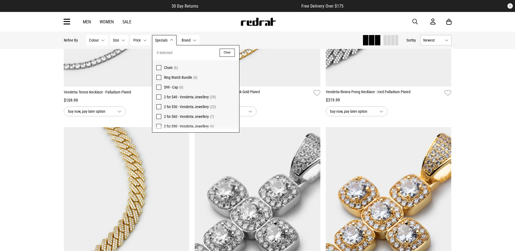
click at [158, 97] on span at bounding box center [158, 96] width 5 height 5
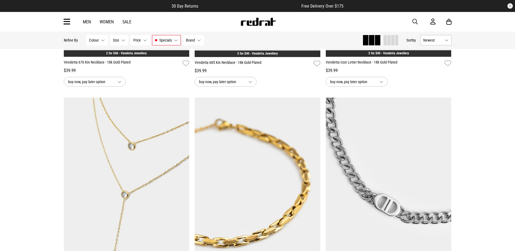
scroll to position [705, 0]
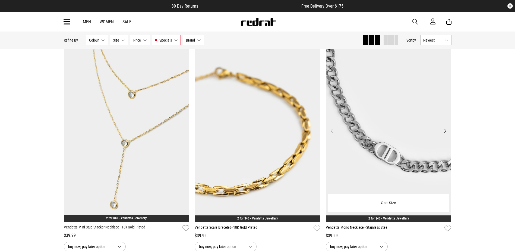
click at [407, 125] on img at bounding box center [389, 134] width 126 height 176
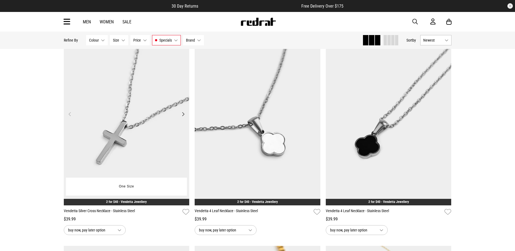
click at [115, 135] on img at bounding box center [127, 117] width 126 height 176
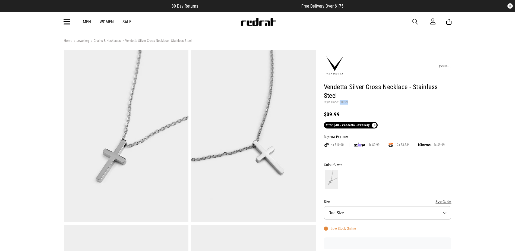
drag, startPoint x: 347, startPoint y: 102, endPoint x: 339, endPoint y: 102, distance: 8.1
click at [339, 102] on p "Style Code: 60999" at bounding box center [387, 102] width 127 height 4
copy p "60999"
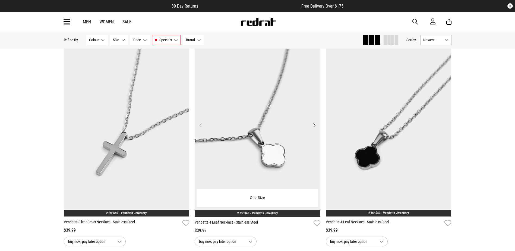
drag, startPoint x: 278, startPoint y: 127, endPoint x: 282, endPoint y: 128, distance: 3.8
click at [279, 127] on img at bounding box center [257, 128] width 126 height 176
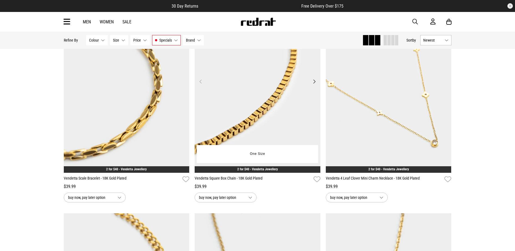
click at [220, 112] on img at bounding box center [257, 85] width 126 height 176
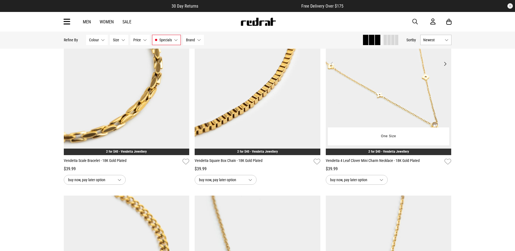
scroll to position [1213, 0]
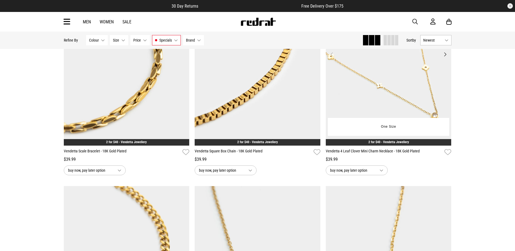
click at [376, 112] on img at bounding box center [389, 58] width 126 height 176
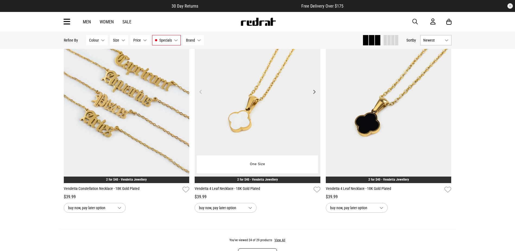
scroll to position [1609, 0]
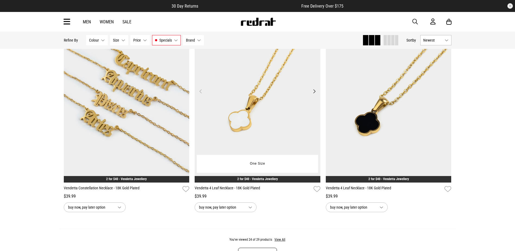
click at [268, 109] on img at bounding box center [257, 95] width 126 height 176
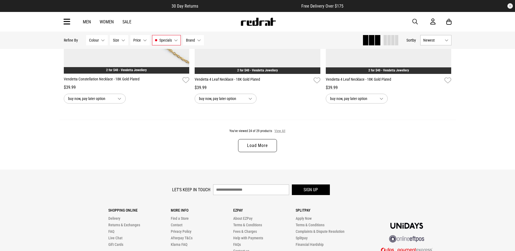
click at [278, 133] on button "View All" at bounding box center [279, 131] width 11 height 5
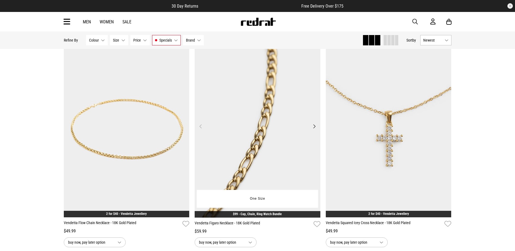
scroll to position [1798, 0]
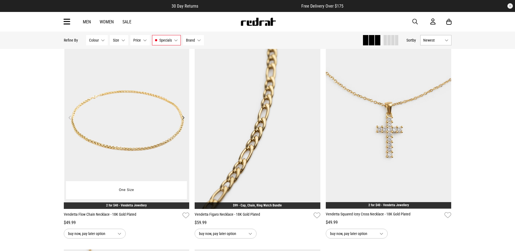
click at [133, 131] on img at bounding box center [127, 121] width 126 height 176
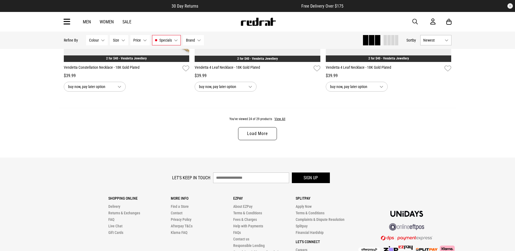
scroll to position [1736, 0]
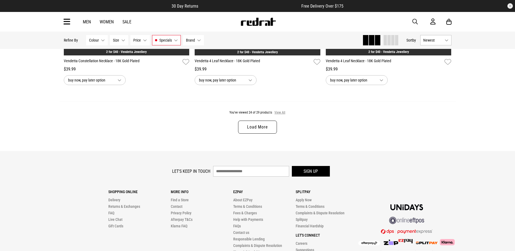
click at [279, 114] on button "View All" at bounding box center [279, 112] width 11 height 5
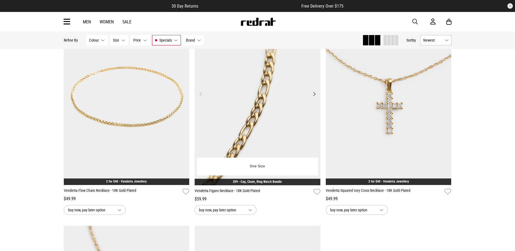
scroll to position [1845, 0]
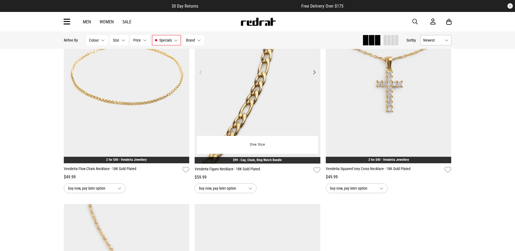
click at [278, 109] on img at bounding box center [257, 75] width 126 height 176
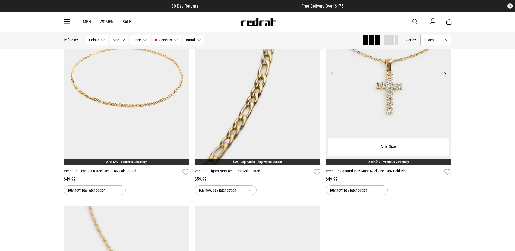
click at [372, 120] on img at bounding box center [389, 77] width 126 height 176
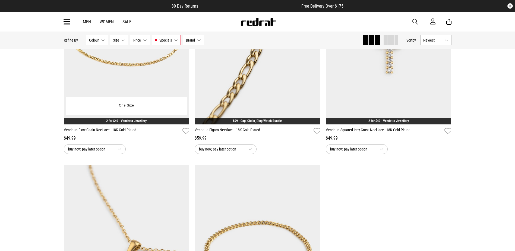
scroll to position [186, 0]
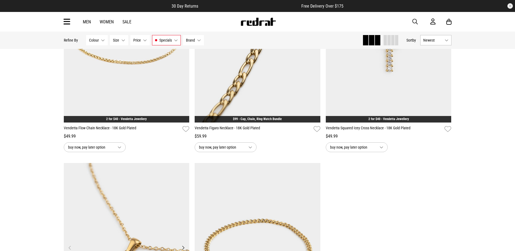
click at [145, 185] on img at bounding box center [127, 251] width 126 height 176
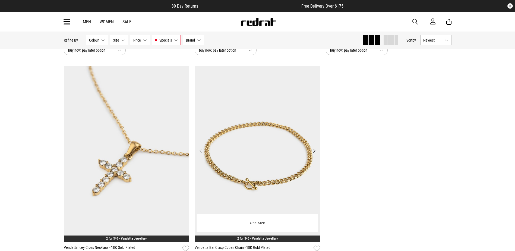
scroll to position [283, 0]
click at [279, 163] on img at bounding box center [257, 154] width 126 height 176
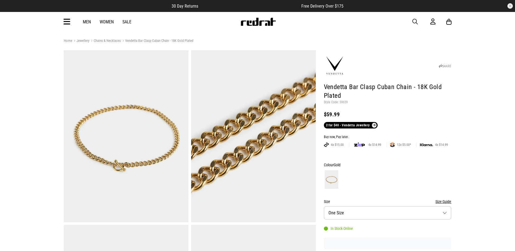
click at [411, 21] on div "Men Women Sale Sign in New Back Footwear Back Mens Back Womens Back Youth & Kid…" at bounding box center [257, 22] width 396 height 20
click at [415, 21] on span "button" at bounding box center [414, 21] width 5 height 7
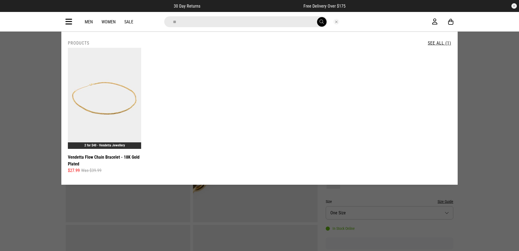
type input "*"
click at [336, 21] on button "Close search" at bounding box center [336, 22] width 6 height 6
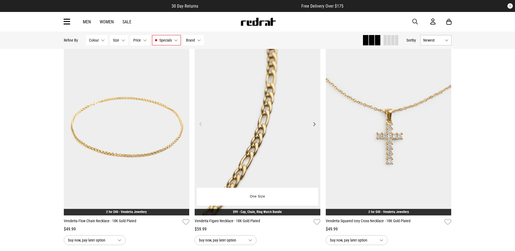
click at [283, 144] on img at bounding box center [257, 127] width 126 height 176
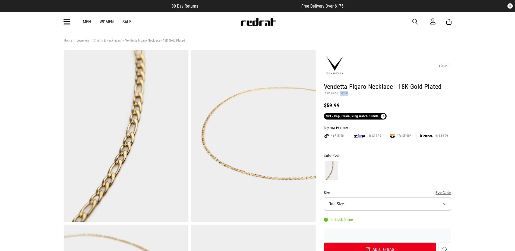
drag, startPoint x: 347, startPoint y: 94, endPoint x: 339, endPoint y: 94, distance: 7.9
click at [339, 94] on p "Style Code: 60520" at bounding box center [387, 93] width 127 height 4
copy p "60520"
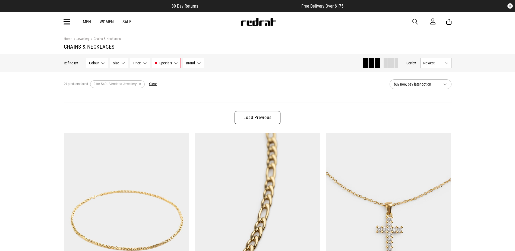
click at [247, 116] on link "Load Previous" at bounding box center [257, 117] width 46 height 13
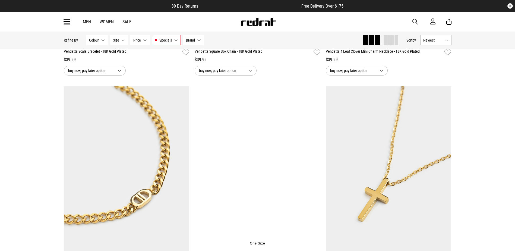
scroll to position [1329, 0]
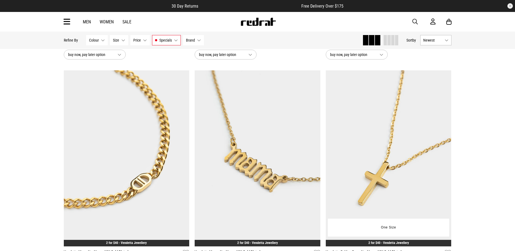
click at [354, 135] on img at bounding box center [389, 158] width 126 height 176
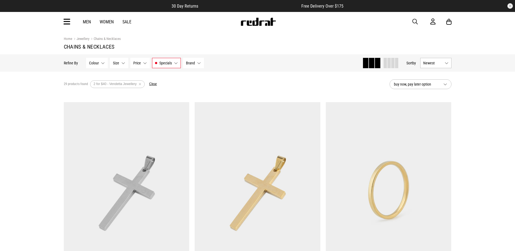
click at [68, 23] on icon at bounding box center [66, 21] width 7 height 9
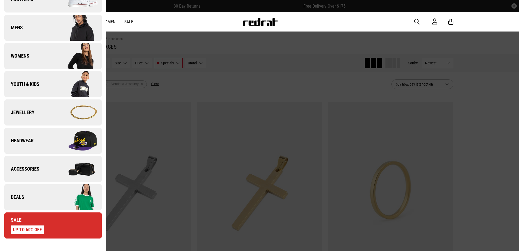
scroll to position [163, 0]
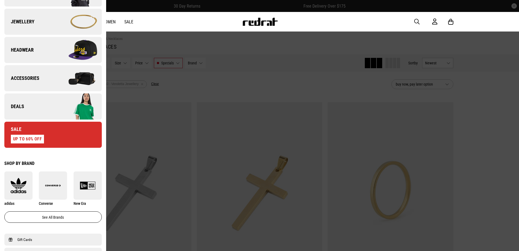
click at [50, 113] on link "Deals" at bounding box center [52, 106] width 97 height 26
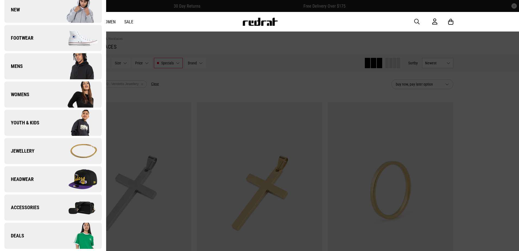
scroll to position [0, 0]
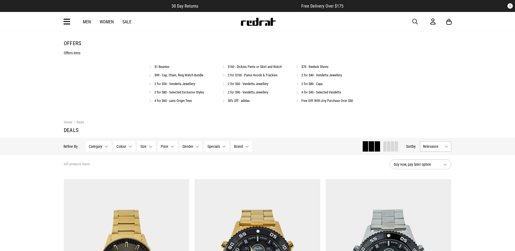
click at [182, 84] on link "2 for $50 - Vendetta Jewellery" at bounding box center [174, 84] width 40 height 4
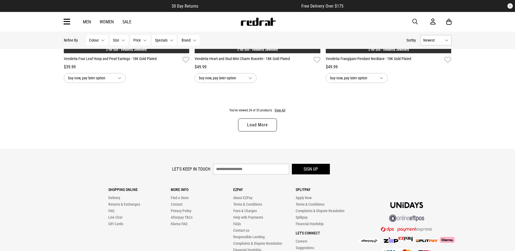
scroll to position [1774, 0]
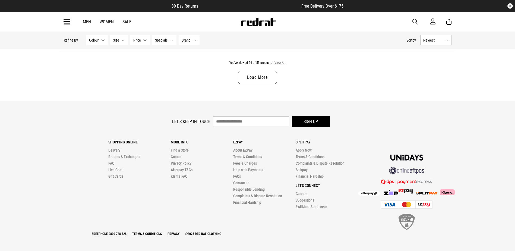
click at [277, 63] on button "View All" at bounding box center [279, 62] width 11 height 5
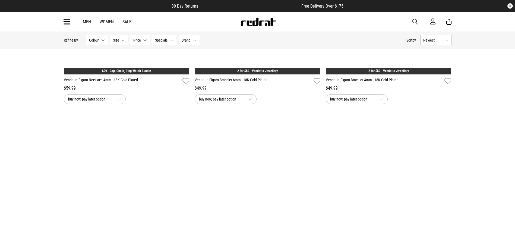
scroll to position [3320, 0]
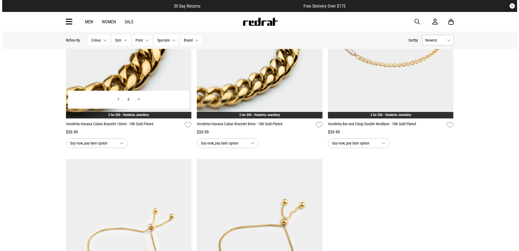
scroll to position [3564, 0]
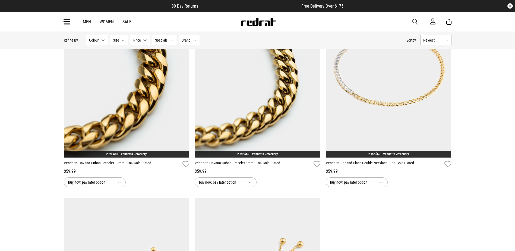
click at [68, 23] on icon at bounding box center [66, 21] width 7 height 9
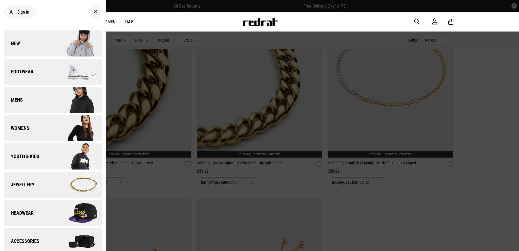
click at [30, 180] on link "Jewellery" at bounding box center [52, 184] width 97 height 26
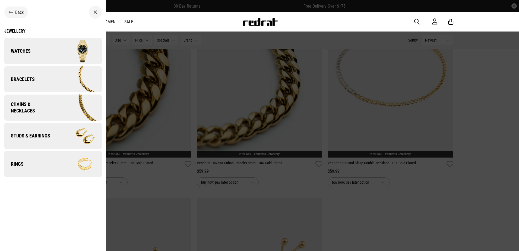
click at [34, 105] on span "Chains & Necklaces" at bounding box center [29, 107] width 50 height 13
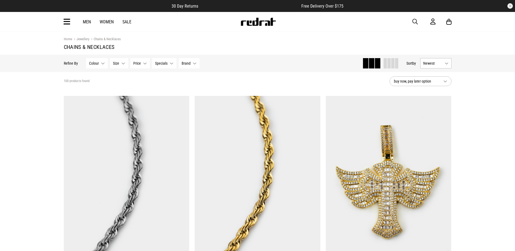
click at [169, 63] on button "Specials None selected" at bounding box center [164, 63] width 24 height 10
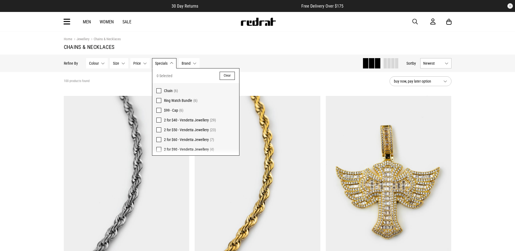
click at [159, 129] on span at bounding box center [158, 129] width 5 height 5
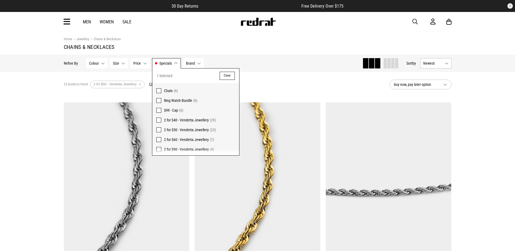
click at [272, 82] on div "23 products found Active Filters 2 for $50 - Vendetta Jewellery Clear" at bounding box center [224, 84] width 321 height 16
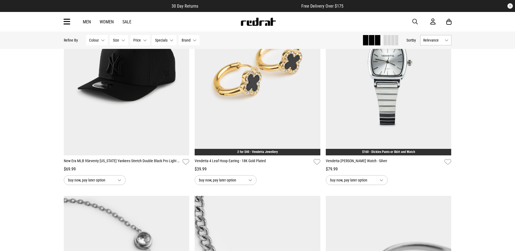
click at [414, 20] on span "button" at bounding box center [414, 21] width 5 height 7
click at [253, 23] on input "search" at bounding box center [243, 21] width 163 height 11
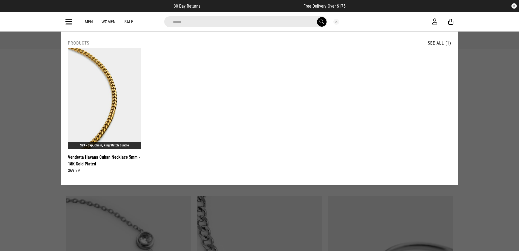
drag, startPoint x: 191, startPoint y: 27, endPoint x: 151, endPoint y: 23, distance: 40.1
click at [151, 23] on div "*****" at bounding box center [254, 21] width 355 height 11
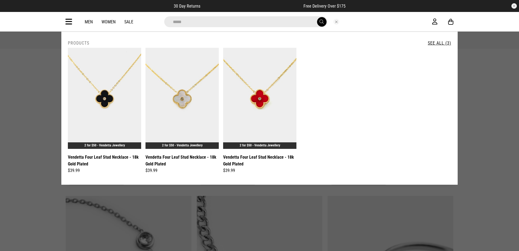
drag, startPoint x: 187, startPoint y: 23, endPoint x: 160, endPoint y: 22, distance: 27.2
click at [160, 22] on div "*****" at bounding box center [255, 21] width 190 height 11
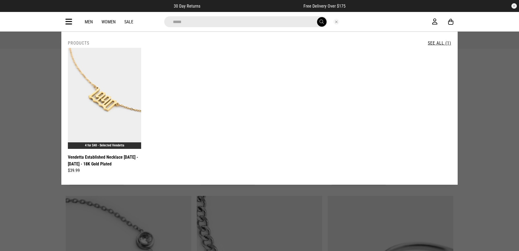
drag, startPoint x: 185, startPoint y: 22, endPoint x: 148, endPoint y: 21, distance: 37.4
click at [148, 20] on div "*****" at bounding box center [254, 21] width 355 height 11
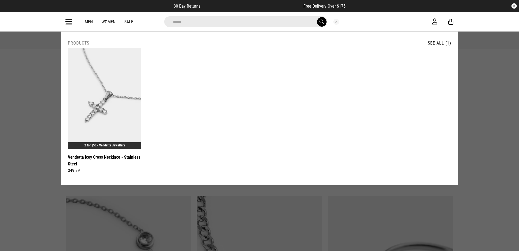
drag, startPoint x: 185, startPoint y: 20, endPoint x: 154, endPoint y: 23, distance: 31.1
click at [154, 23] on div "*****" at bounding box center [254, 21] width 355 height 11
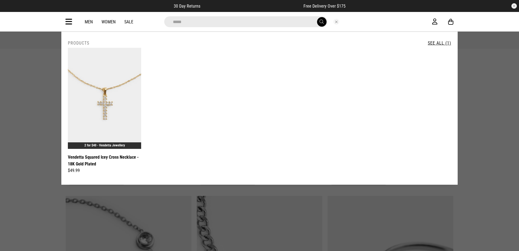
drag, startPoint x: 178, startPoint y: 19, endPoint x: 131, endPoint y: 25, distance: 47.8
click at [146, 20] on div "*****" at bounding box center [254, 21] width 355 height 11
drag, startPoint x: 192, startPoint y: 21, endPoint x: 158, endPoint y: 18, distance: 33.9
click at [158, 16] on div "*****" at bounding box center [254, 21] width 355 height 11
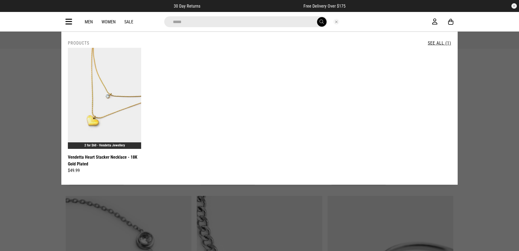
drag, startPoint x: 190, startPoint y: 26, endPoint x: 139, endPoint y: 21, distance: 50.7
click at [139, 21] on div "*****" at bounding box center [254, 21] width 355 height 11
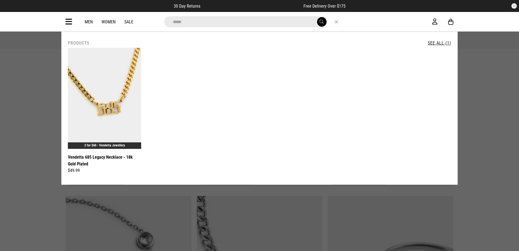
click at [186, 23] on input "*****" at bounding box center [245, 21] width 163 height 11
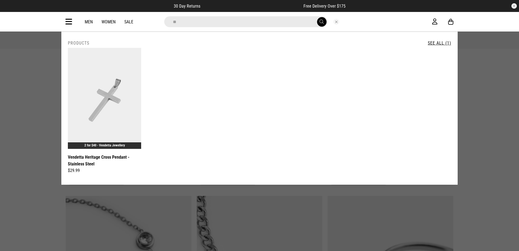
type input "*"
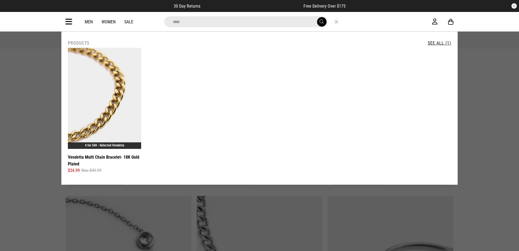
click at [206, 23] on input "****" at bounding box center [245, 21] width 163 height 11
drag, startPoint x: 284, startPoint y: 134, endPoint x: 291, endPoint y: 135, distance: 6.8
click at [286, 134] on div "**********" at bounding box center [259, 112] width 387 height 128
click at [187, 21] on input "*****" at bounding box center [245, 21] width 163 height 11
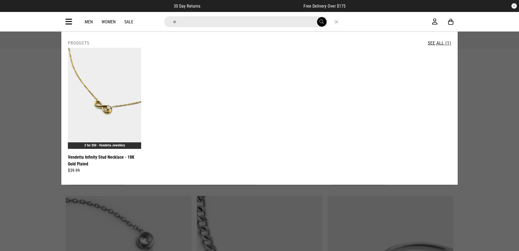
type input "*"
type input "*****"
